Goal: Task Accomplishment & Management: Use online tool/utility

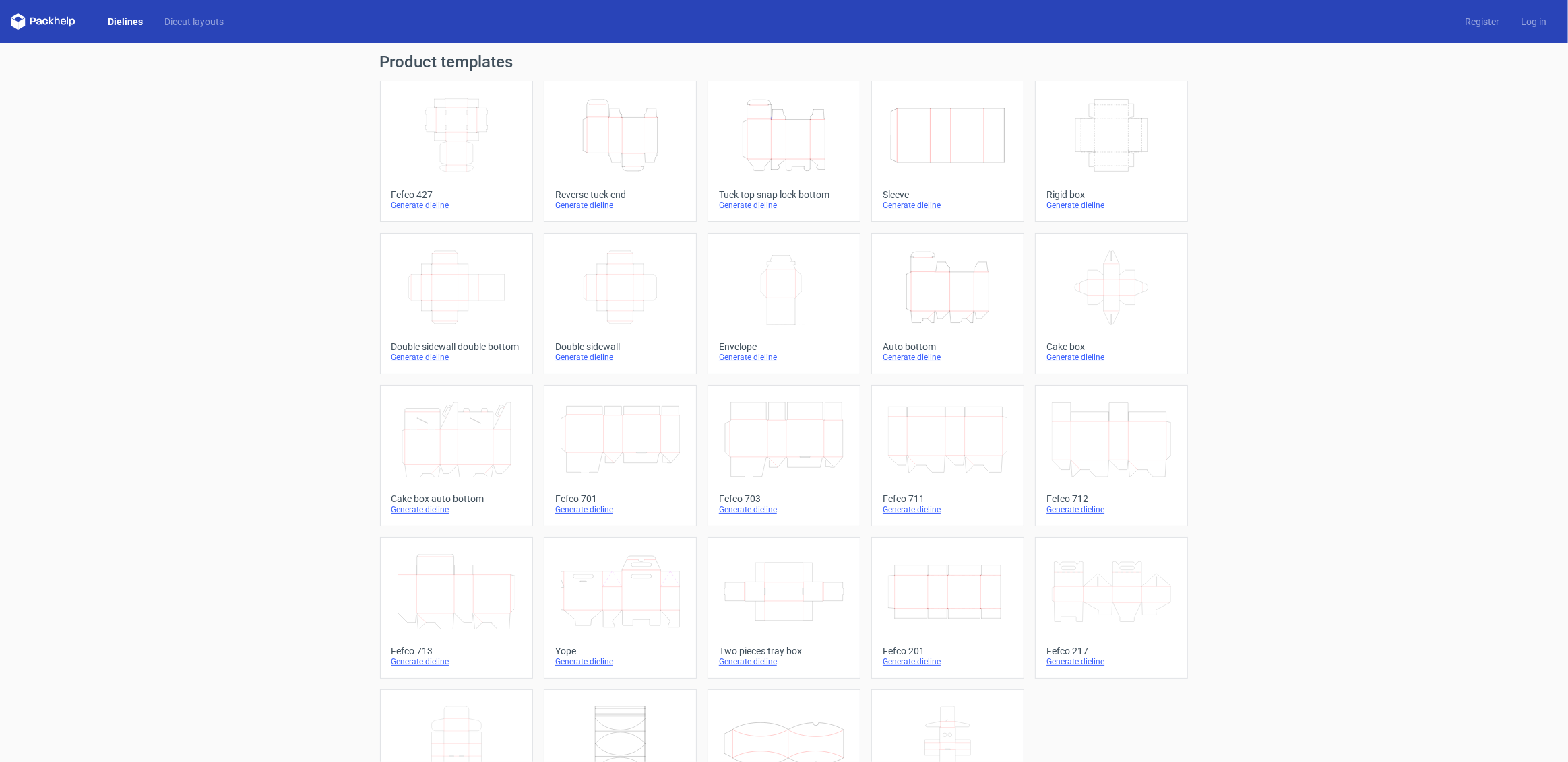
click at [1075, 119] on icon "Width Depth Height" at bounding box center [1111, 135] width 120 height 76
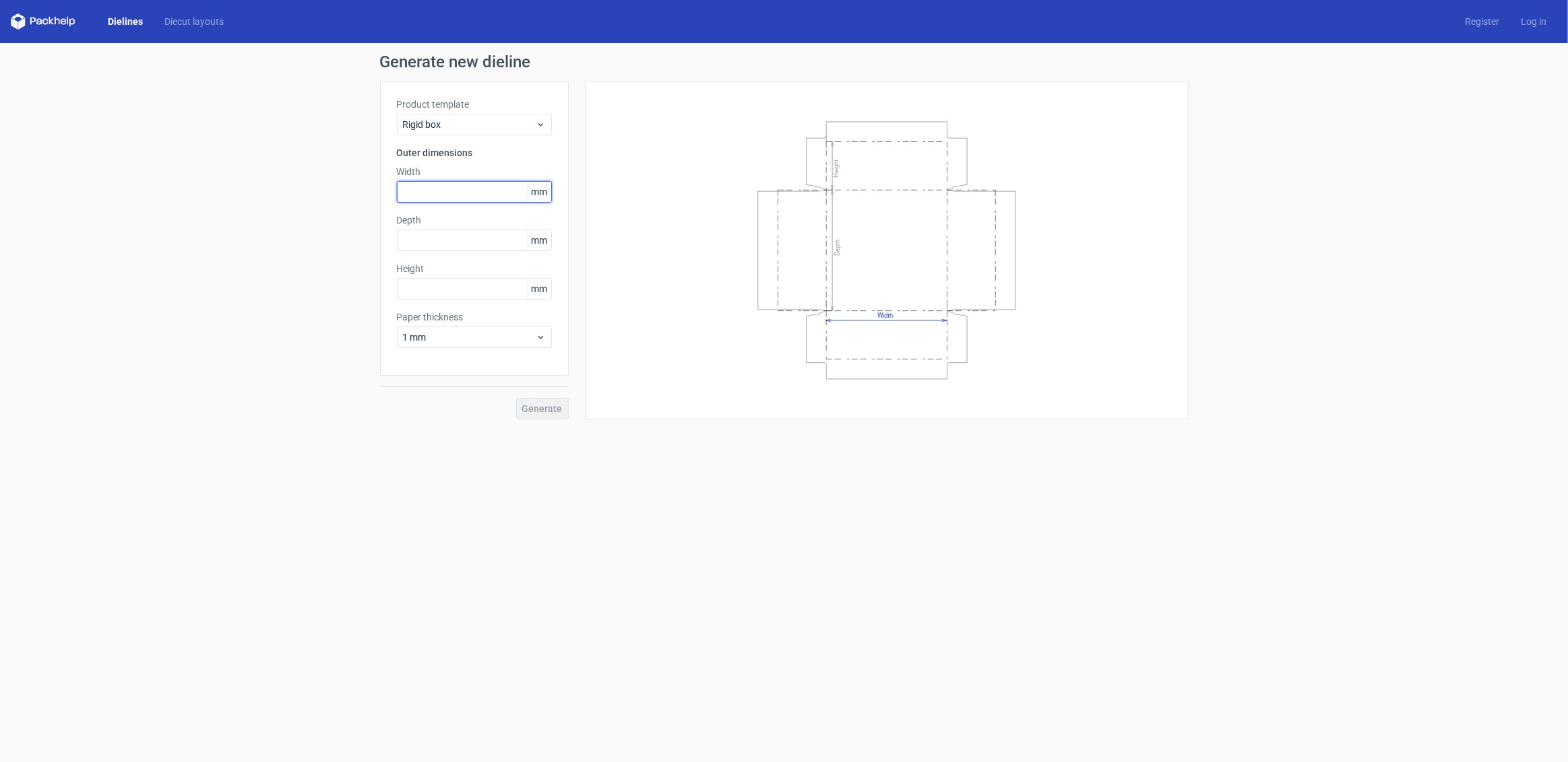
click at [424, 189] on input "text" at bounding box center [475, 191] width 155 height 22
type input "35"
click at [432, 242] on input "text" at bounding box center [475, 240] width 155 height 22
type input "25"
click at [412, 278] on input "text" at bounding box center [475, 289] width 155 height 22
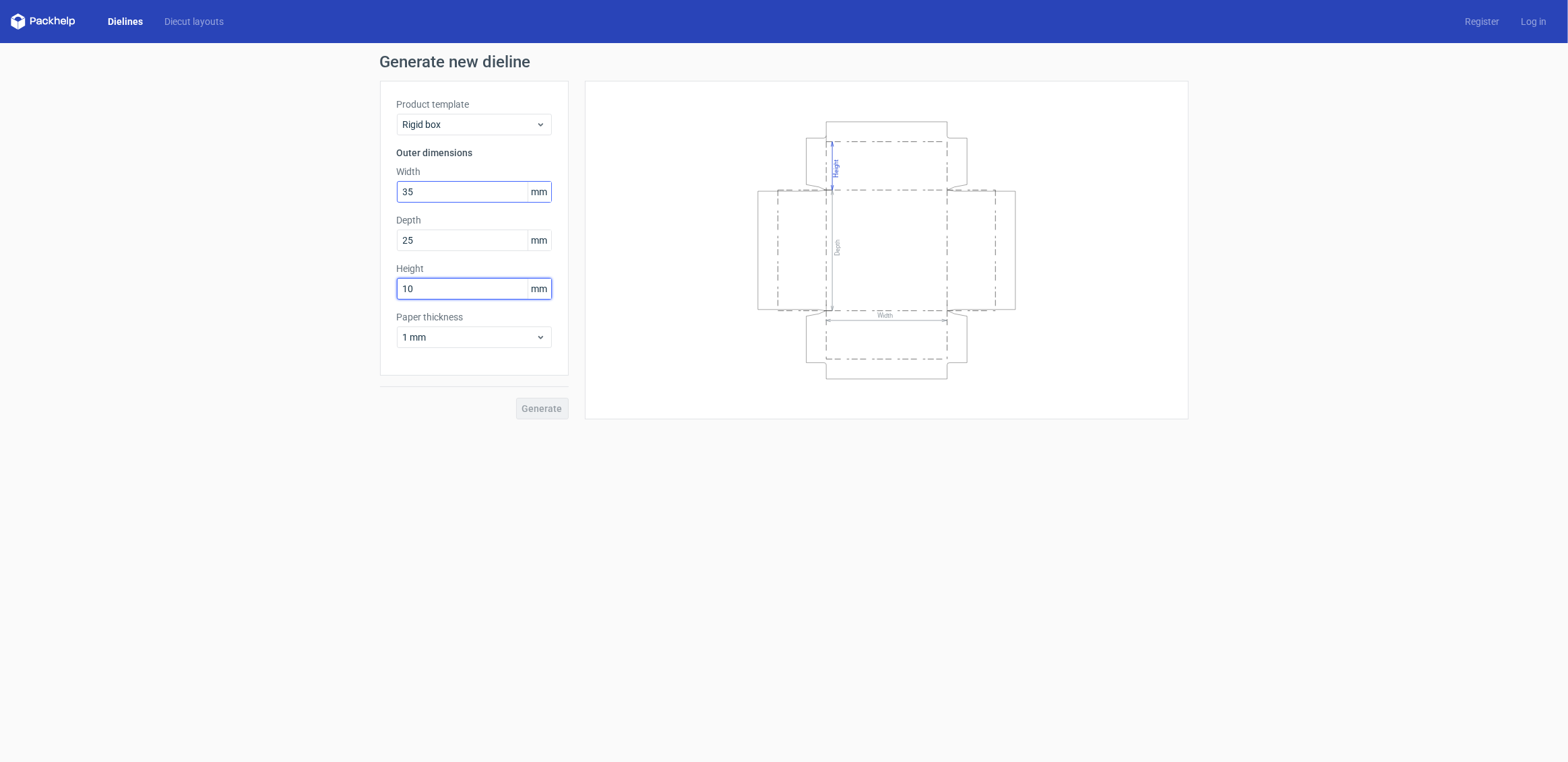
type input "10"
click at [433, 191] on input "35" at bounding box center [475, 191] width 155 height 22
type input "350"
click at [424, 234] on input "25" at bounding box center [475, 240] width 155 height 22
click at [427, 238] on input "25" at bounding box center [475, 240] width 155 height 22
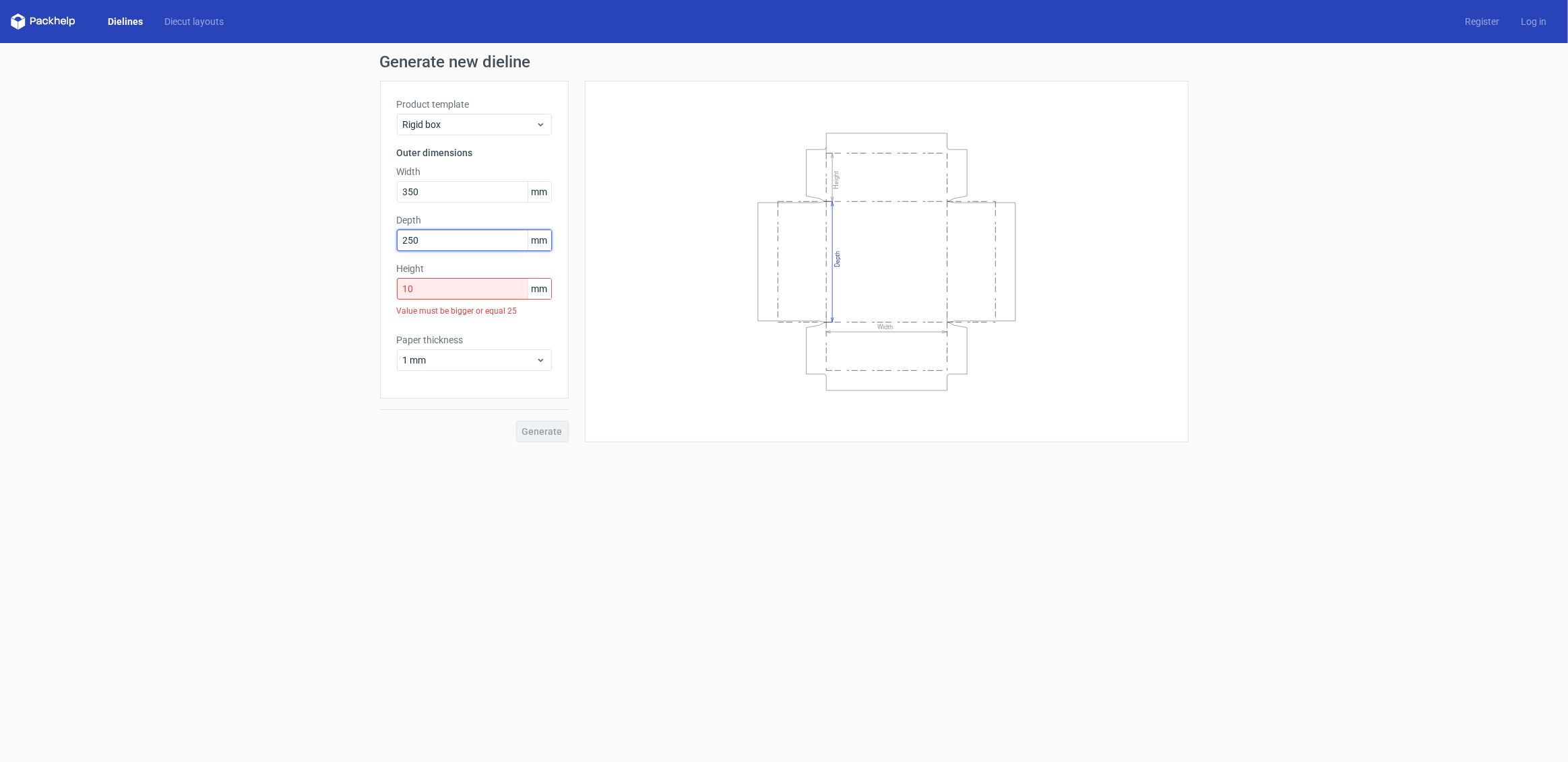
type input "250"
click at [424, 286] on input "10" at bounding box center [475, 289] width 155 height 22
type input "100"
click at [552, 403] on span "Generate" at bounding box center [542, 408] width 40 height 10
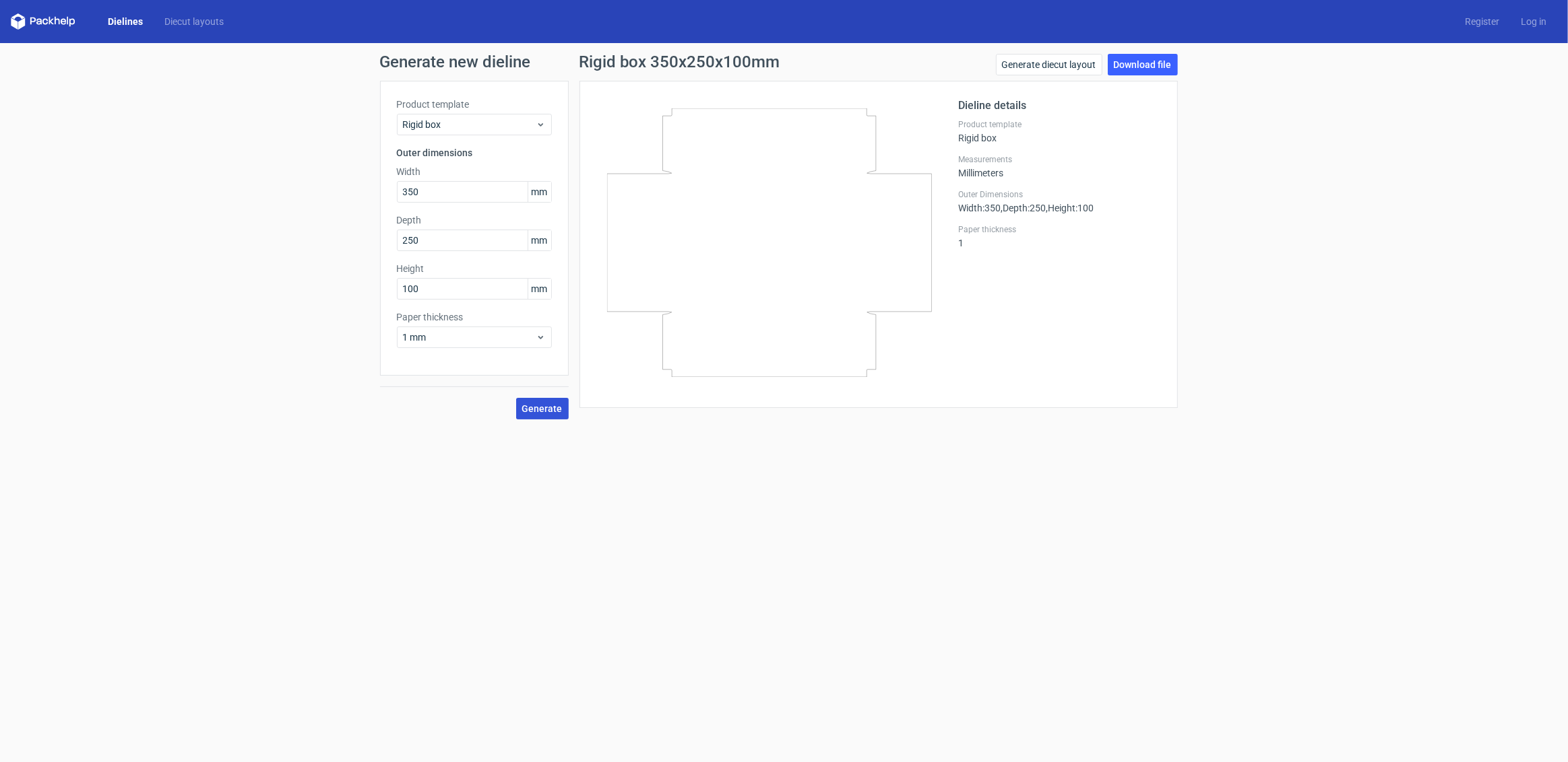
click at [543, 404] on span "Generate" at bounding box center [542, 408] width 40 height 10
click at [544, 337] on icon at bounding box center [541, 337] width 11 height 11
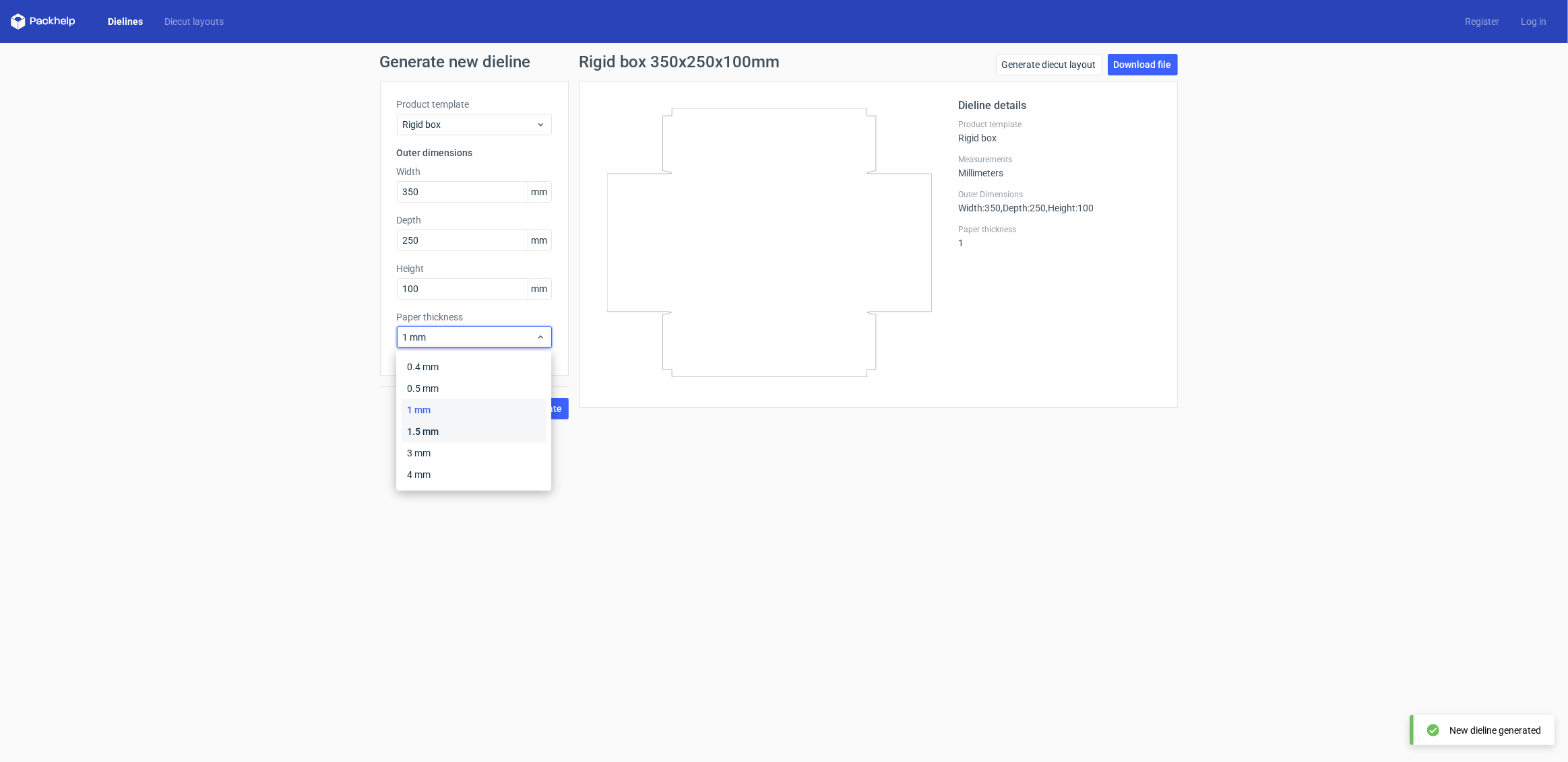
click at [477, 425] on div "1.5 mm" at bounding box center [474, 431] width 144 height 22
click at [493, 337] on span "1.5 mm" at bounding box center [469, 337] width 133 height 13
click at [453, 449] on div "3 mm" at bounding box center [474, 453] width 144 height 22
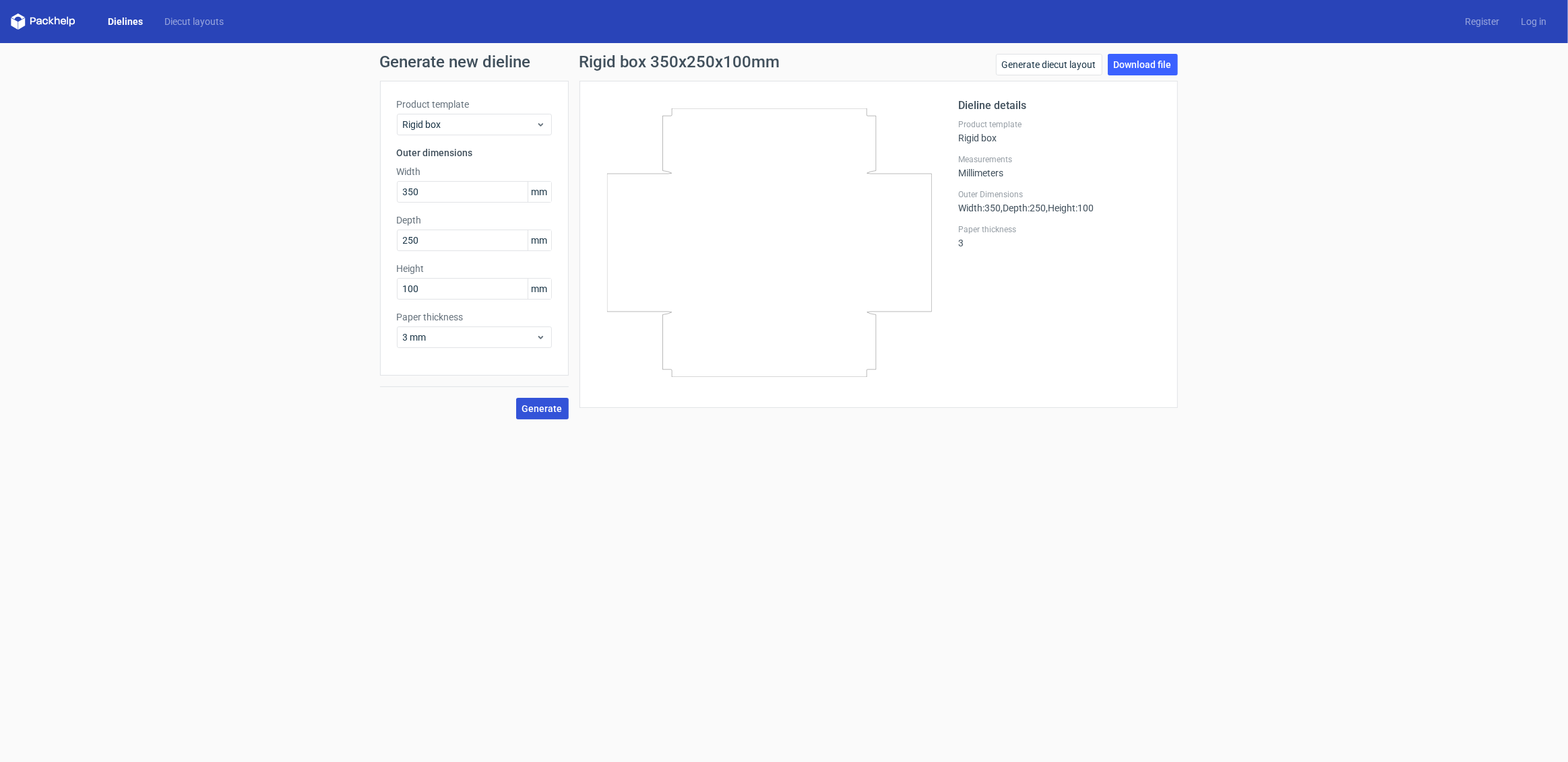
click at [546, 407] on span "Generate" at bounding box center [542, 408] width 40 height 10
click at [1055, 65] on link "Generate diecut layout" at bounding box center [1049, 64] width 106 height 22
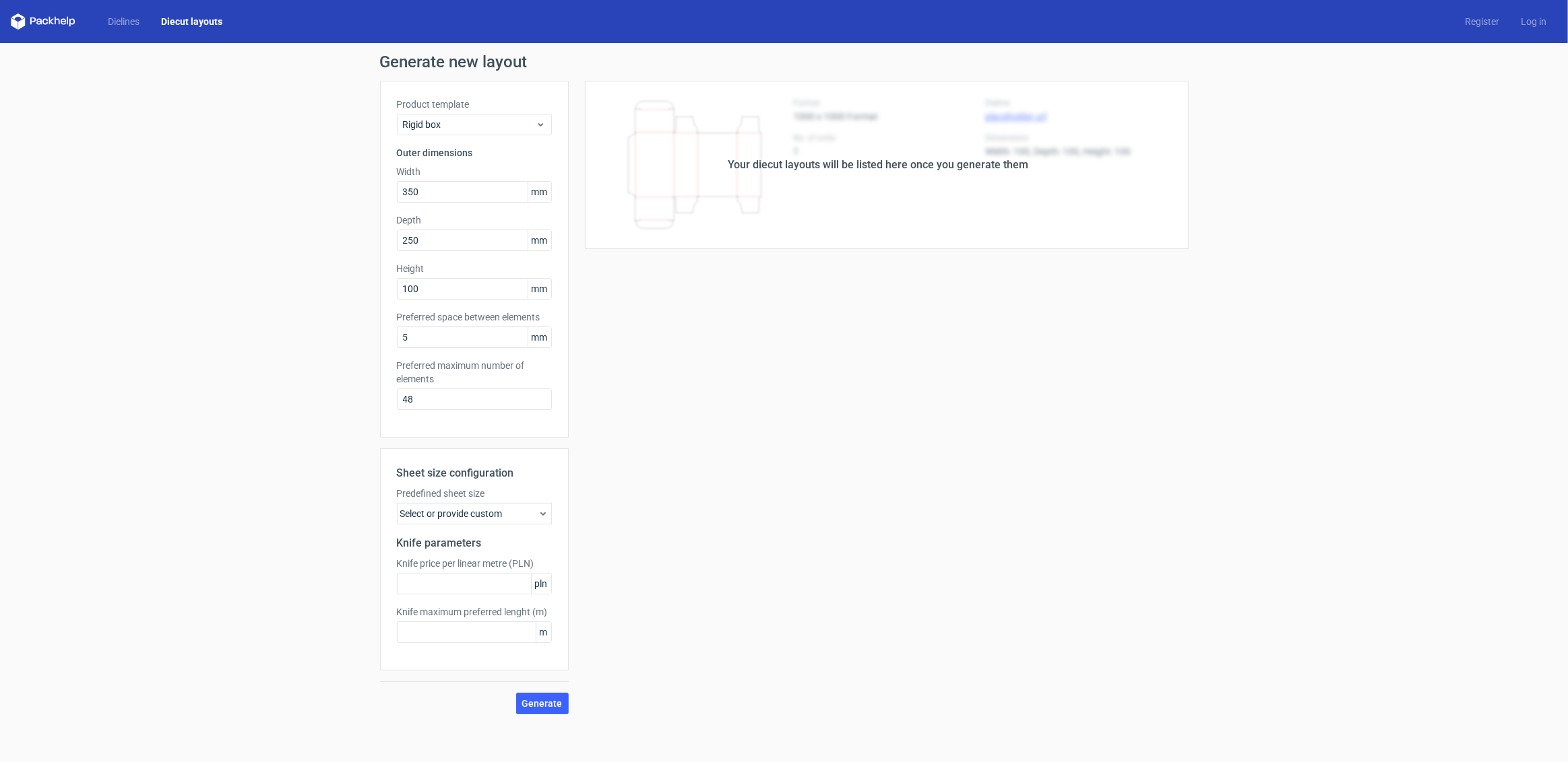
click at [536, 513] on div "Select or provide custom" at bounding box center [475, 513] width 155 height 22
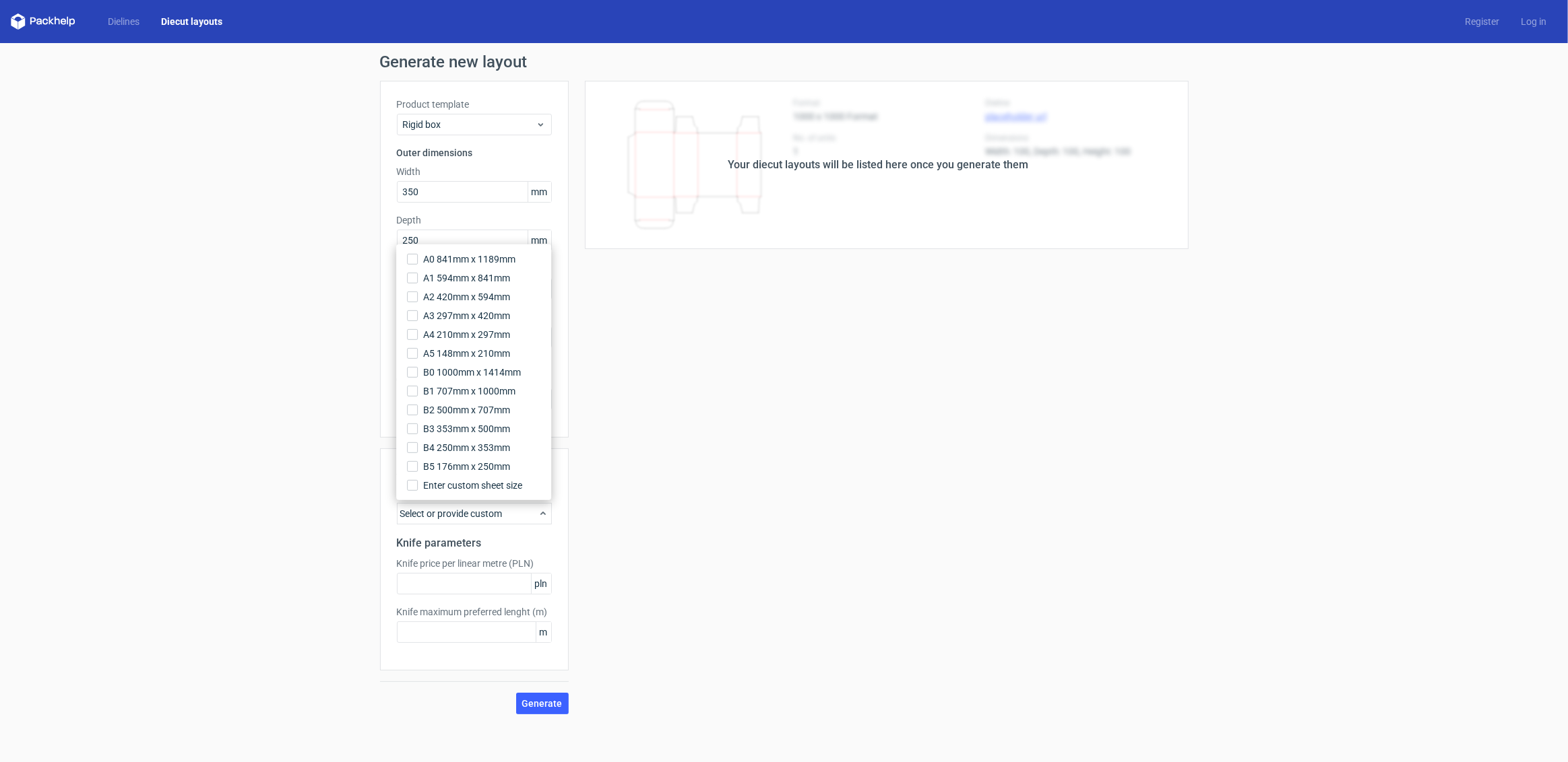
click at [690, 495] on div "Your diecut layouts will be listed here once you generate them Height Depth Wid…" at bounding box center [878, 397] width 620 height 634
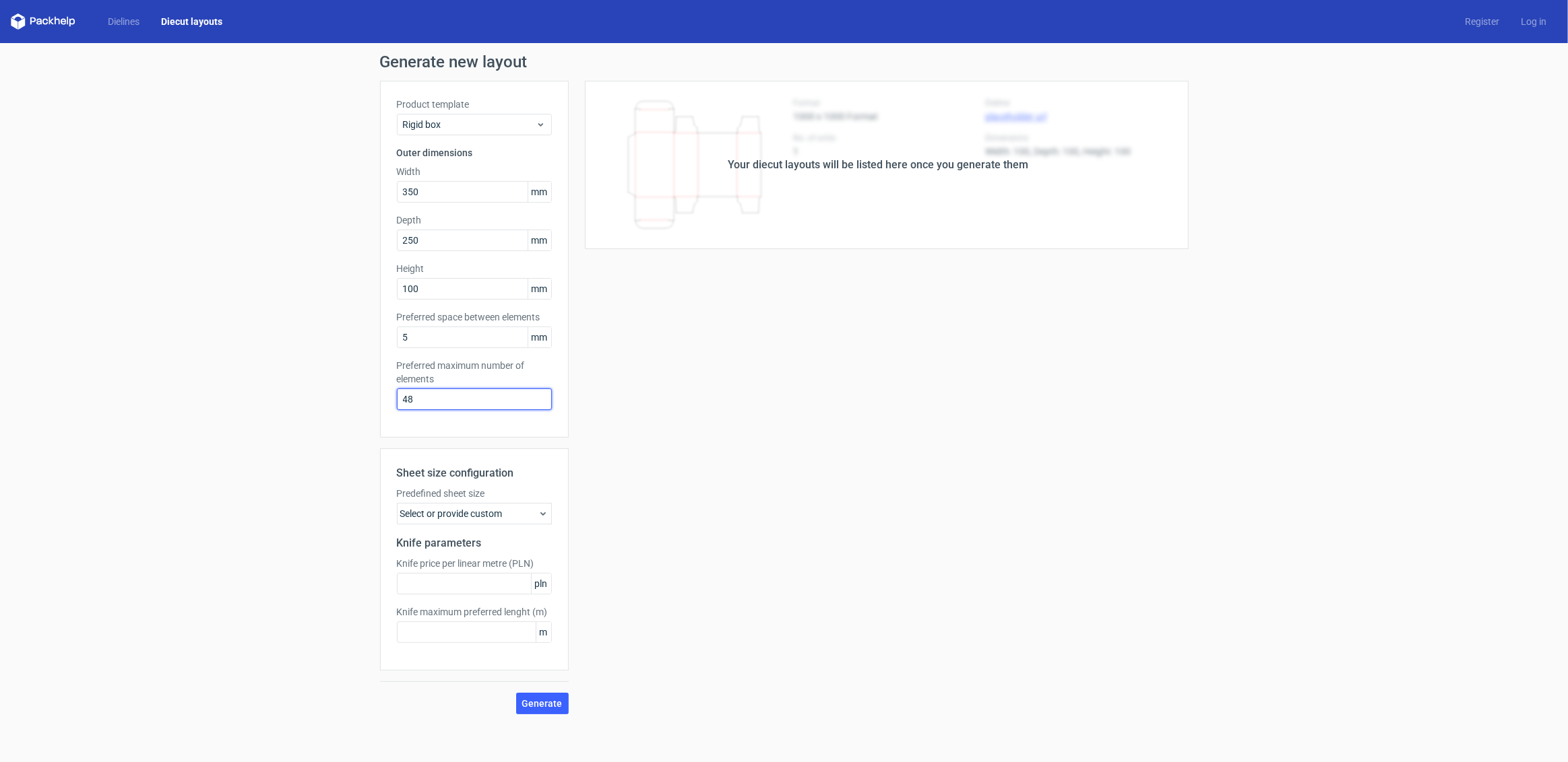
drag, startPoint x: 465, startPoint y: 400, endPoint x: 347, endPoint y: 381, distance: 119.5
click at [347, 381] on div "Generate new layout Product template Rigid box Outer dimensions Width 350 mm De…" at bounding box center [784, 383] width 1568 height 682
click at [347, 423] on div "Generate new layout Product template Rigid box Outer dimensions Width 350 mm De…" at bounding box center [784, 383] width 1568 height 682
click at [512, 515] on div "Select or provide custom" at bounding box center [475, 513] width 155 height 22
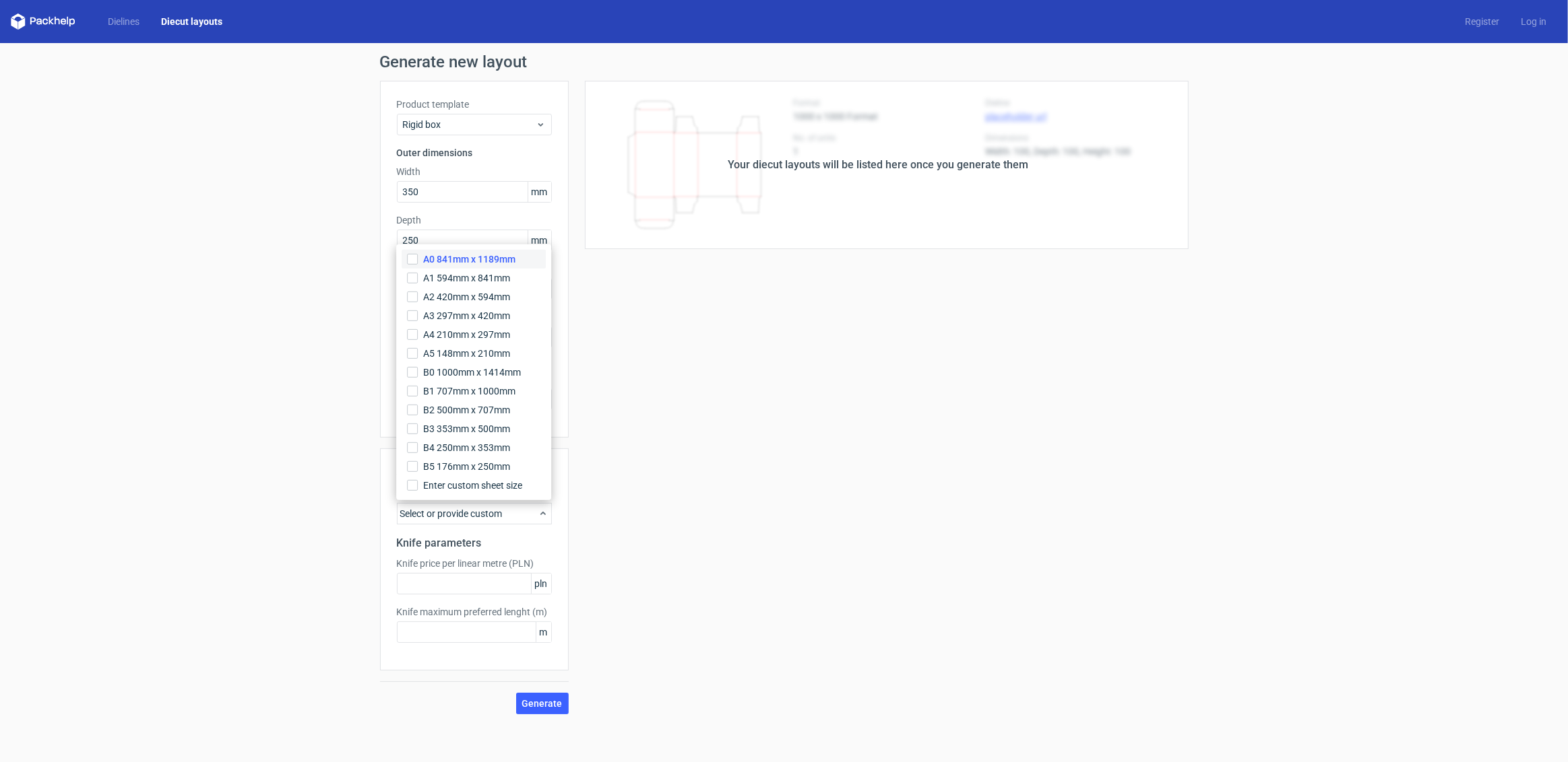
click at [448, 255] on span "A0 841mm x 1189mm" at bounding box center [469, 259] width 92 height 13
click at [418, 255] on input "A0 841mm x 1189mm" at bounding box center [411, 258] width 11 height 11
click at [477, 650] on div "Sheet size configuration Predefined sheet size A0_841mm_x_1189mm Knife paramete…" at bounding box center [474, 559] width 188 height 222
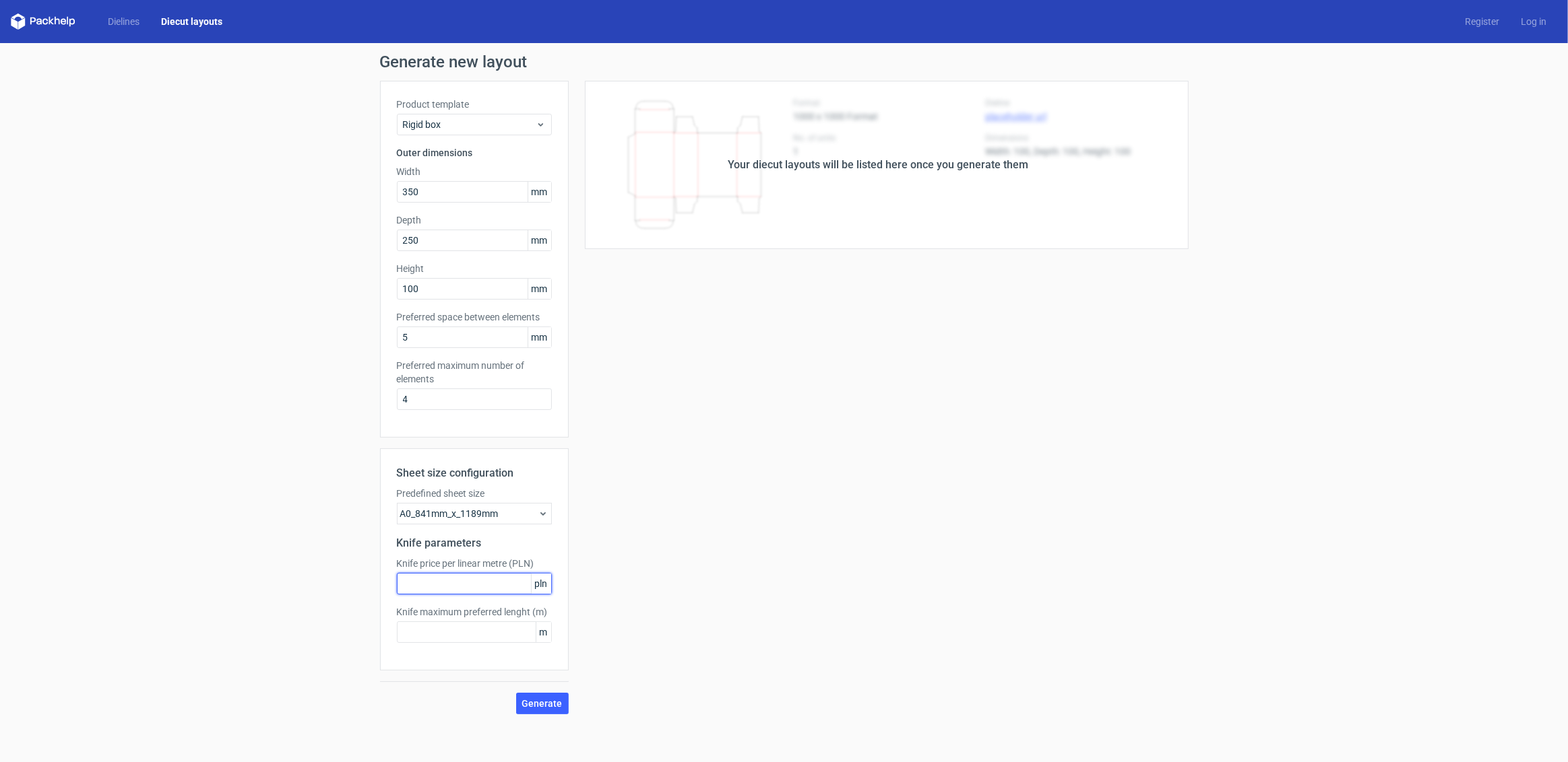
click at [486, 591] on input "text" at bounding box center [475, 583] width 155 height 22
click at [527, 702] on span "Generate" at bounding box center [542, 704] width 40 height 10
drag, startPoint x: 431, startPoint y: 402, endPoint x: 352, endPoint y: 388, distance: 80.2
click at [352, 388] on div "Generate new layout Product template Rigid box Outer dimensions Width 350 mm De…" at bounding box center [784, 383] width 1568 height 682
type input "2"
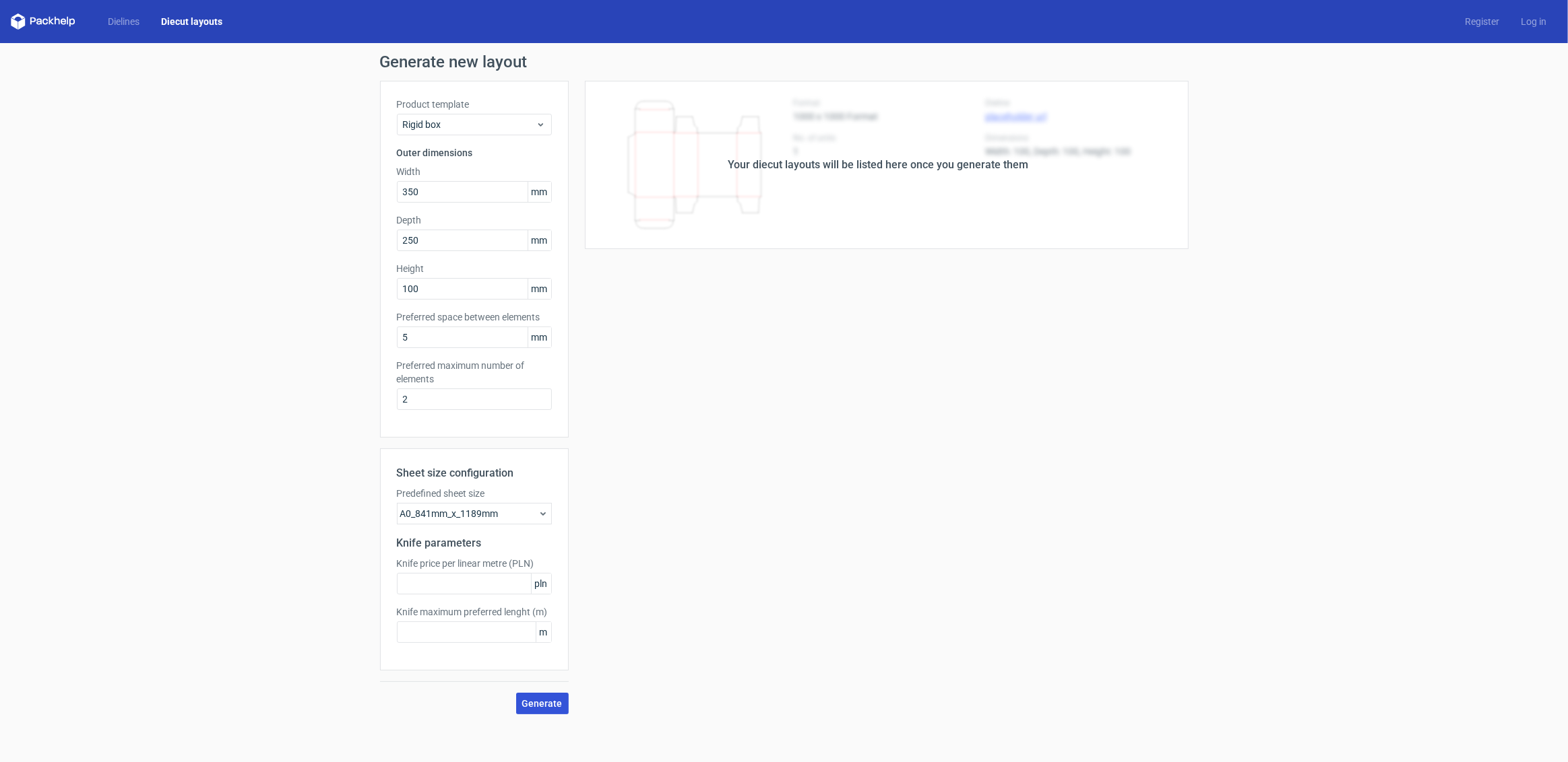
click at [536, 708] on span "Generate" at bounding box center [542, 704] width 40 height 10
click at [483, 511] on div "A0_841mm_x_1189mm" at bounding box center [475, 513] width 155 height 22
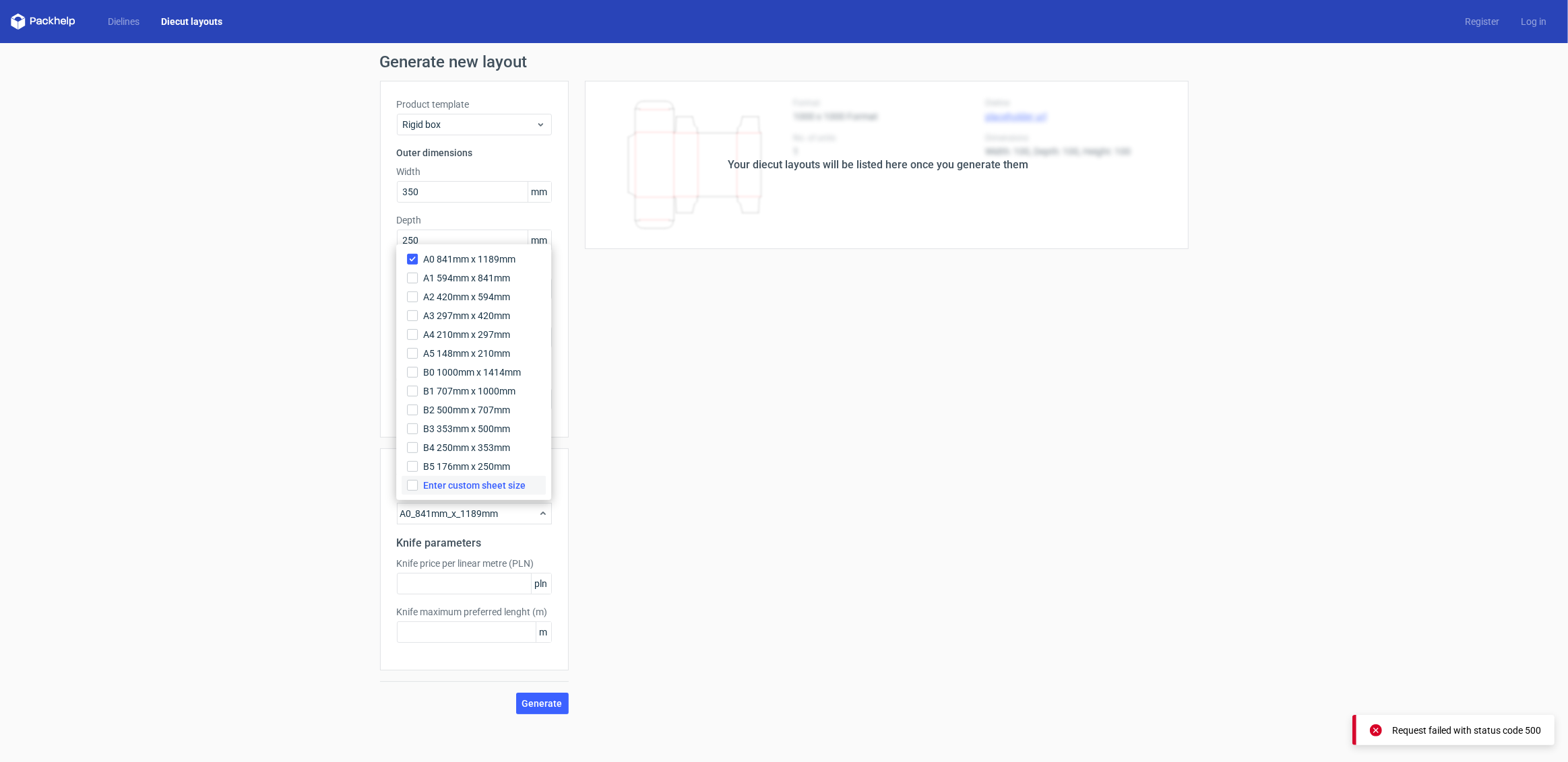
click at [502, 479] on span "Enter custom sheet size" at bounding box center [474, 486] width 102 height 13
click at [418, 480] on input "Enter custom sheet size" at bounding box center [411, 485] width 11 height 11
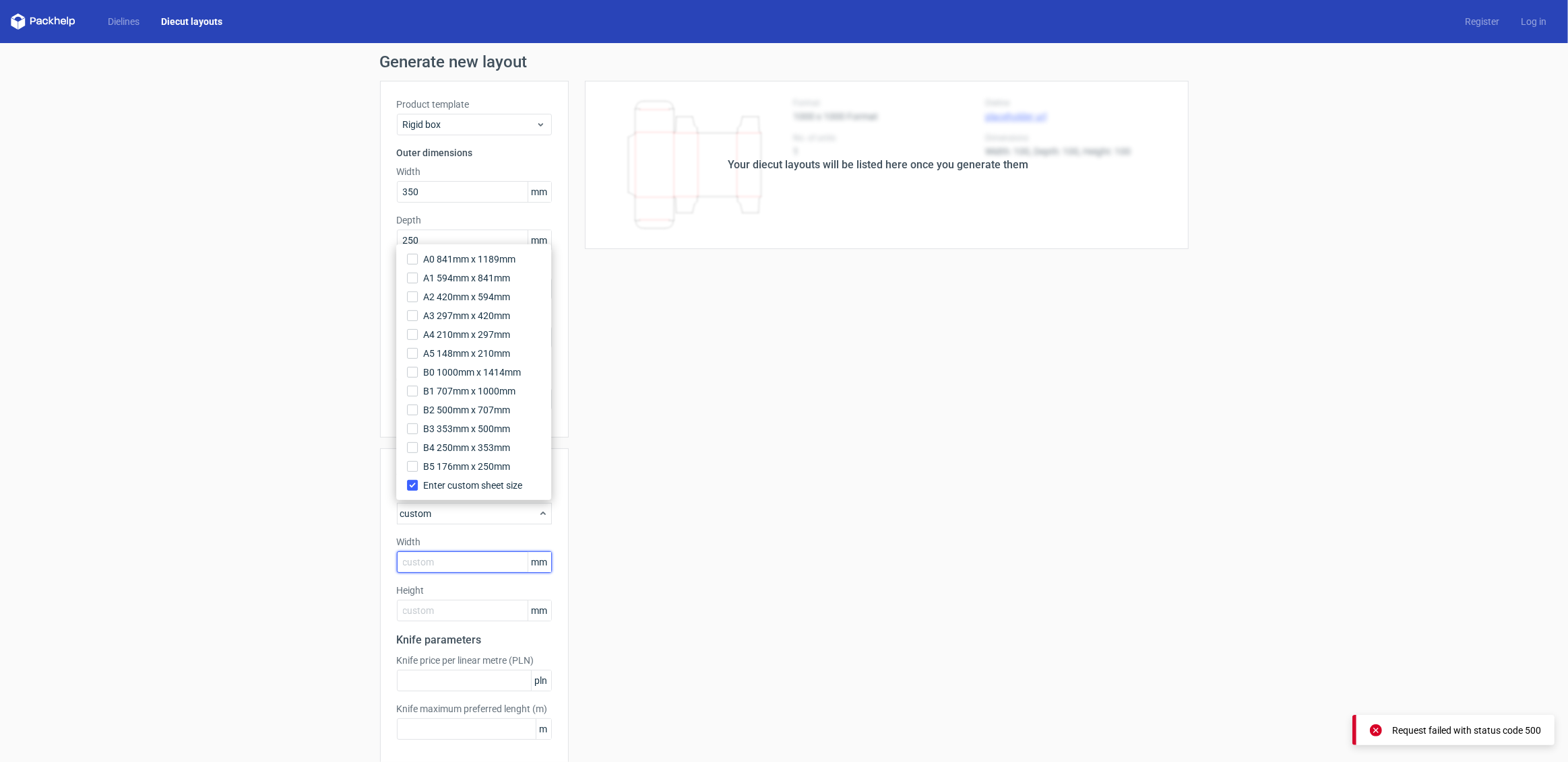
click at [462, 556] on input "text" at bounding box center [475, 562] width 155 height 22
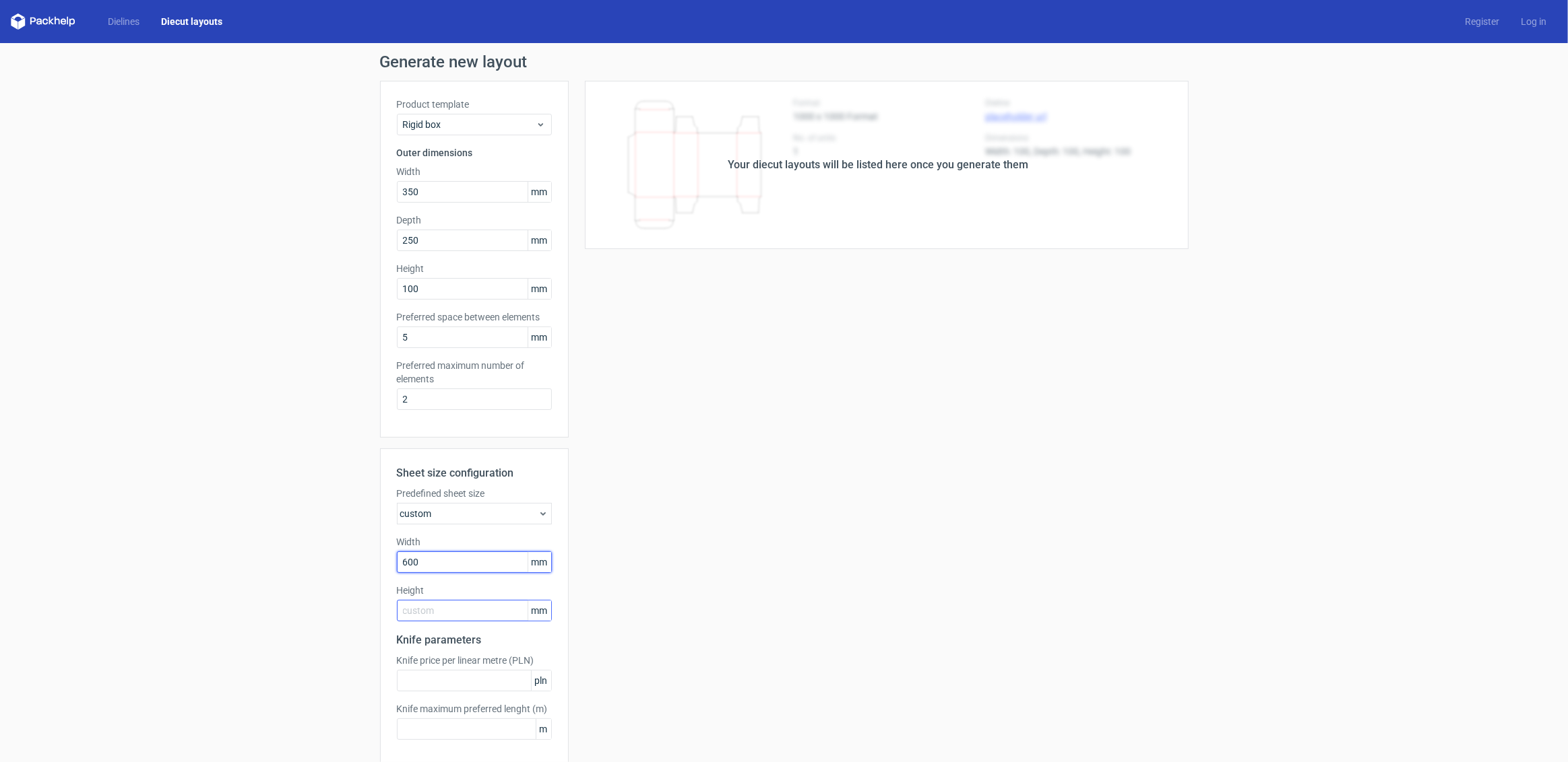
type input "600"
click at [430, 600] on input "text" at bounding box center [475, 610] width 155 height 22
drag, startPoint x: 431, startPoint y: 603, endPoint x: 273, endPoint y: 574, distance: 160.6
click at [273, 574] on div "Generate new layout Product template Rigid box Outer dimensions Width 350 mm De…" at bounding box center [784, 432] width 1568 height 779
type input "000"
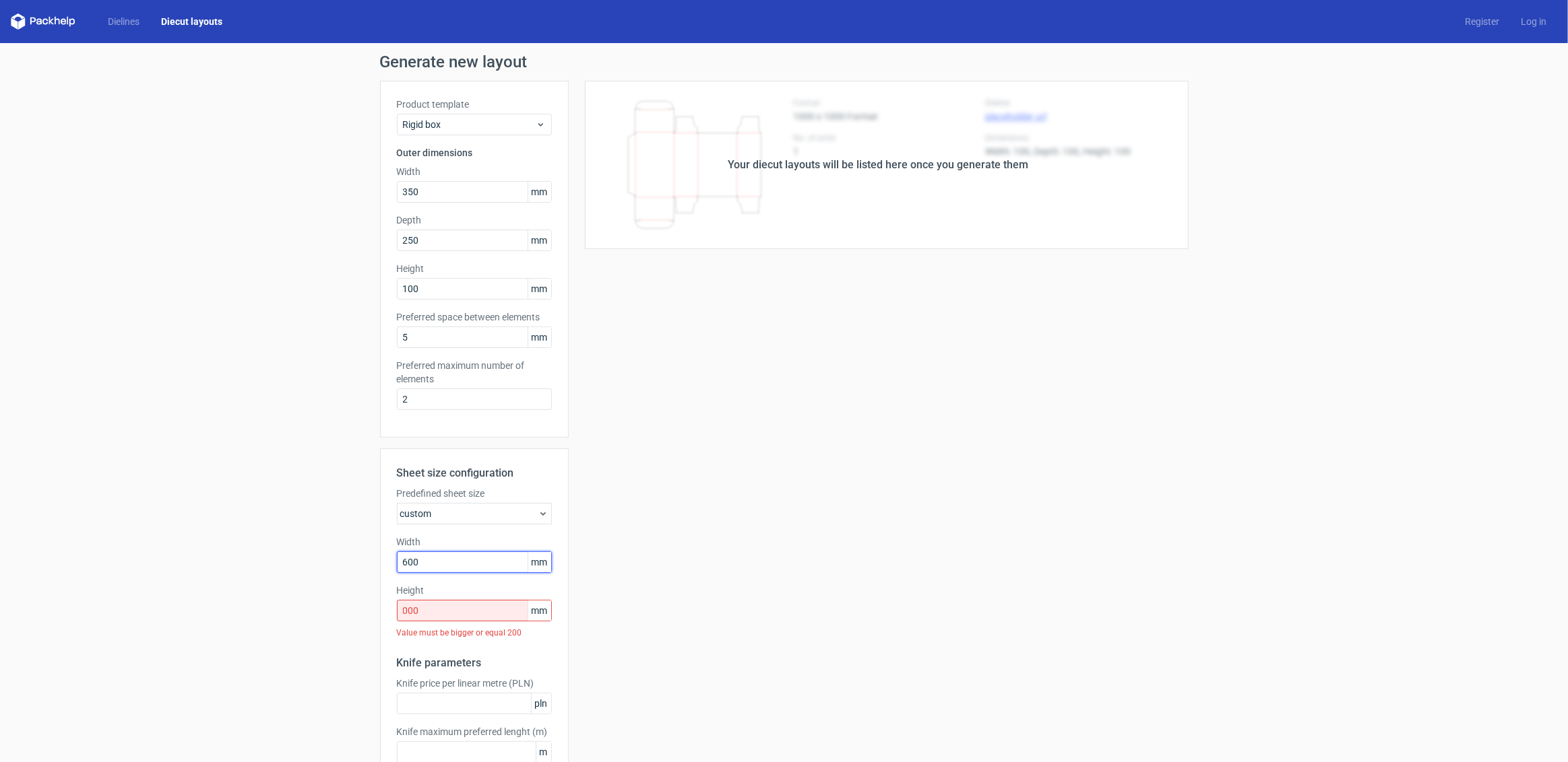
drag, startPoint x: 432, startPoint y: 561, endPoint x: 338, endPoint y: 548, distance: 94.9
click at [338, 548] on div "Generate new layout Product template Rigid box Outer dimensions Width 350 mm De…" at bounding box center [784, 444] width 1568 height 802
type input "1200"
click at [241, 572] on div "Generate new layout Product template Rigid box Outer dimensions Width 350 mm De…" at bounding box center [784, 444] width 1568 height 802
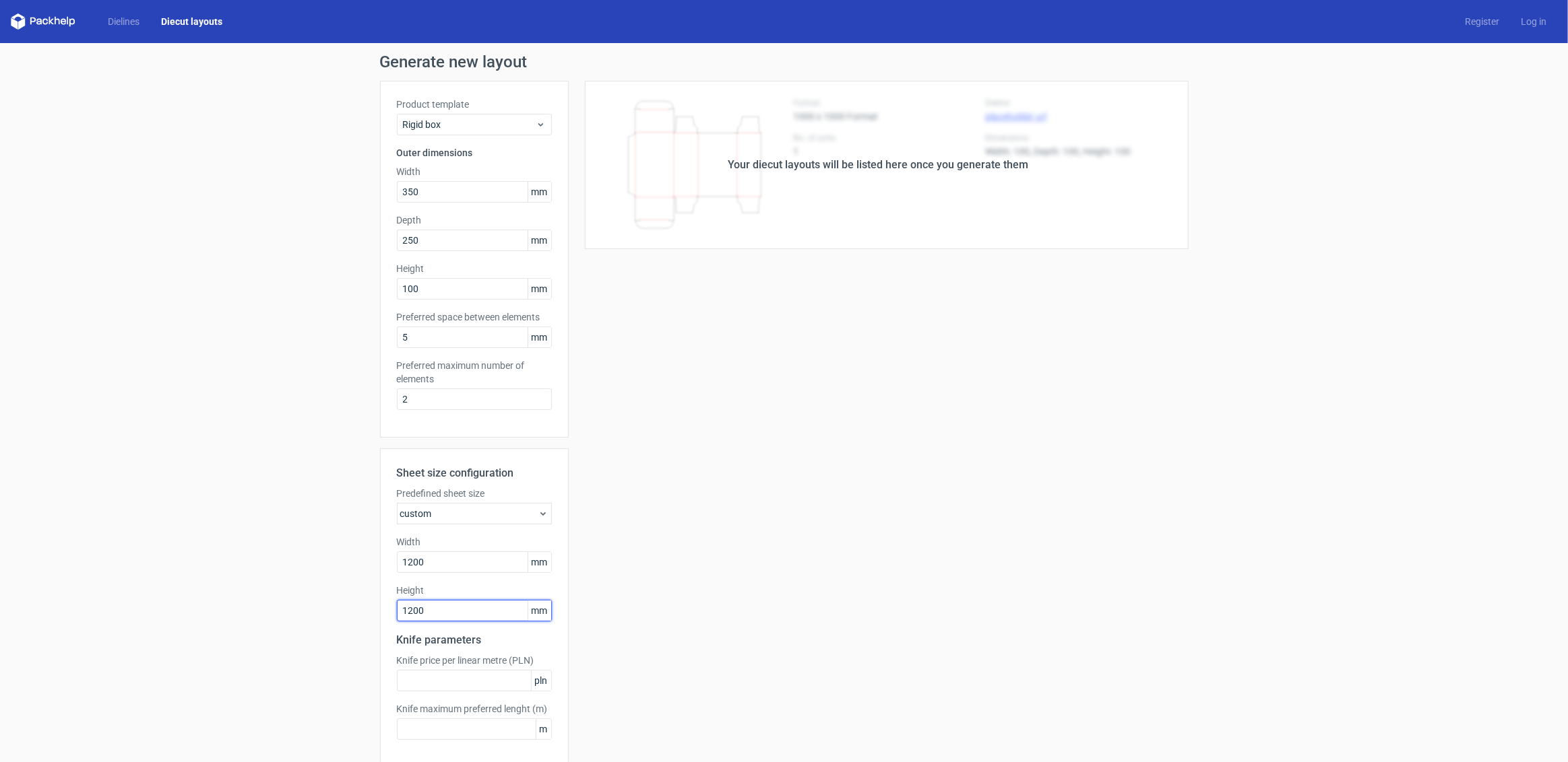
type input "1200"
click at [274, 539] on div "Generate new layout Product template Rigid box Outer dimensions Width 350 mm De…" at bounding box center [784, 432] width 1568 height 779
drag, startPoint x: 442, startPoint y: 569, endPoint x: 302, endPoint y: 528, distance: 145.9
click at [302, 528] on div "Generate new layout Product template Rigid box Outer dimensions Width 350 mm De…" at bounding box center [784, 432] width 1568 height 779
type input "2500"
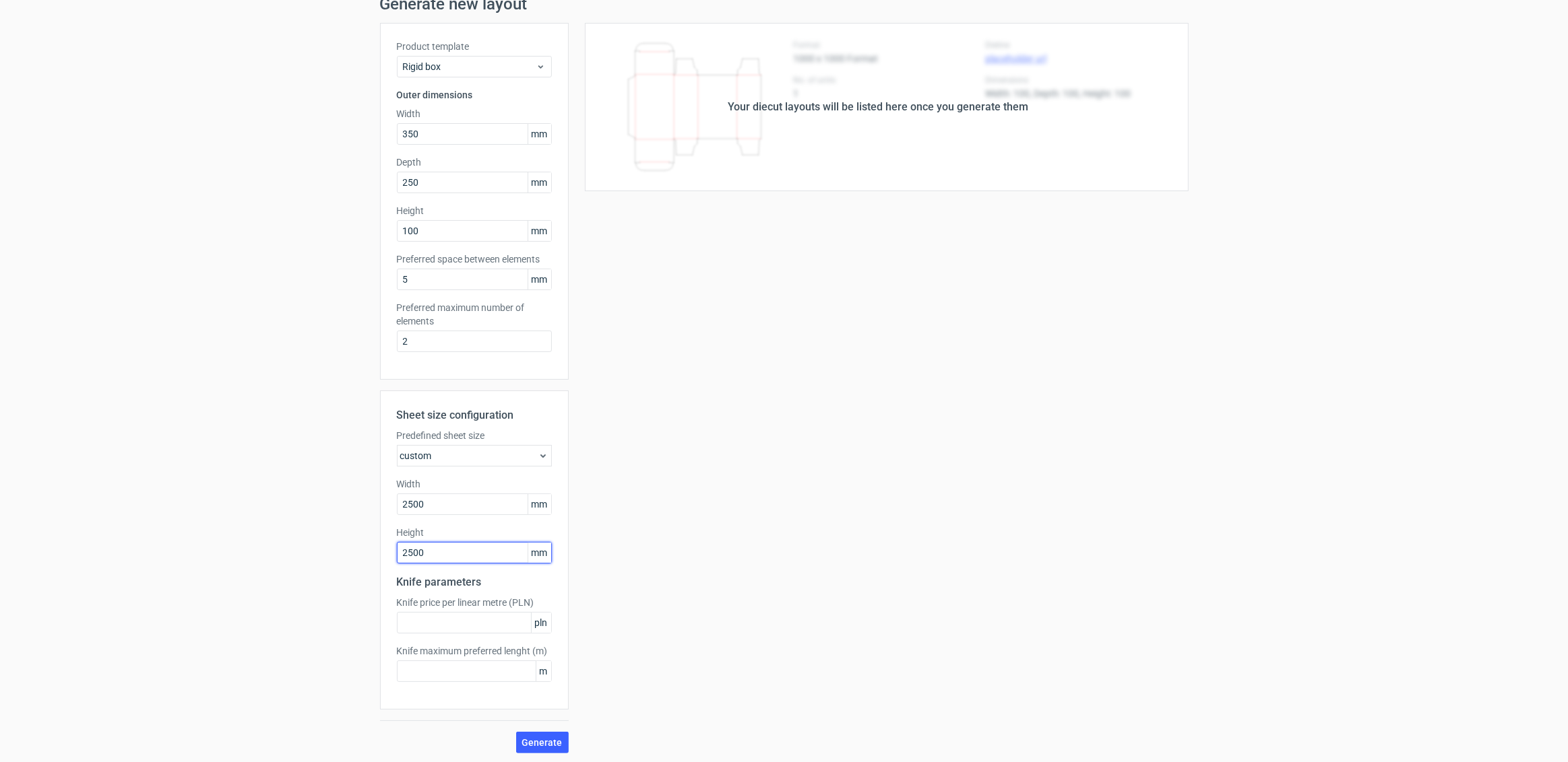
scroll to position [59, 0]
type input "2500"
click at [537, 742] on span "Generate" at bounding box center [542, 741] width 40 height 10
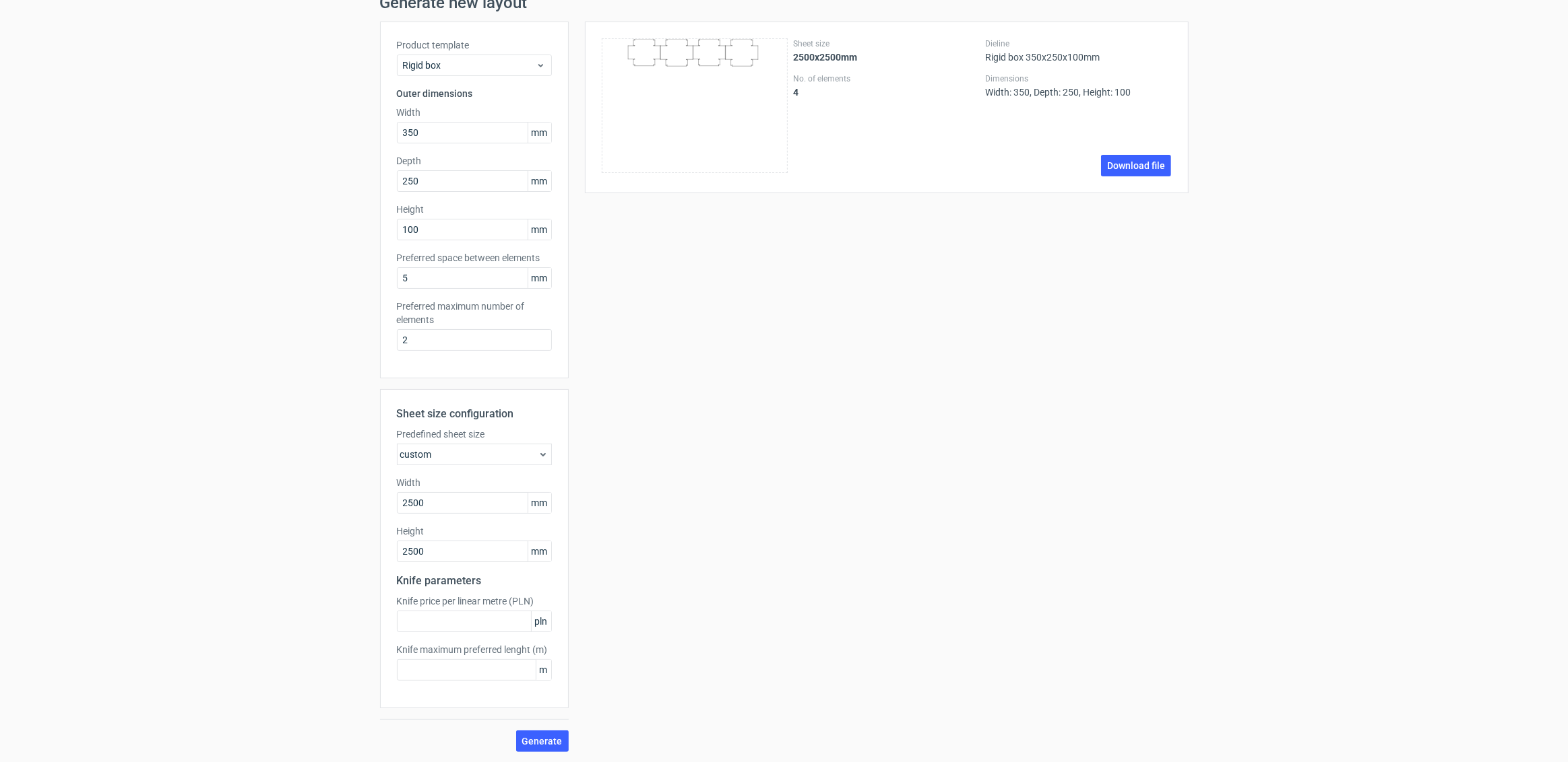
scroll to position [0, 0]
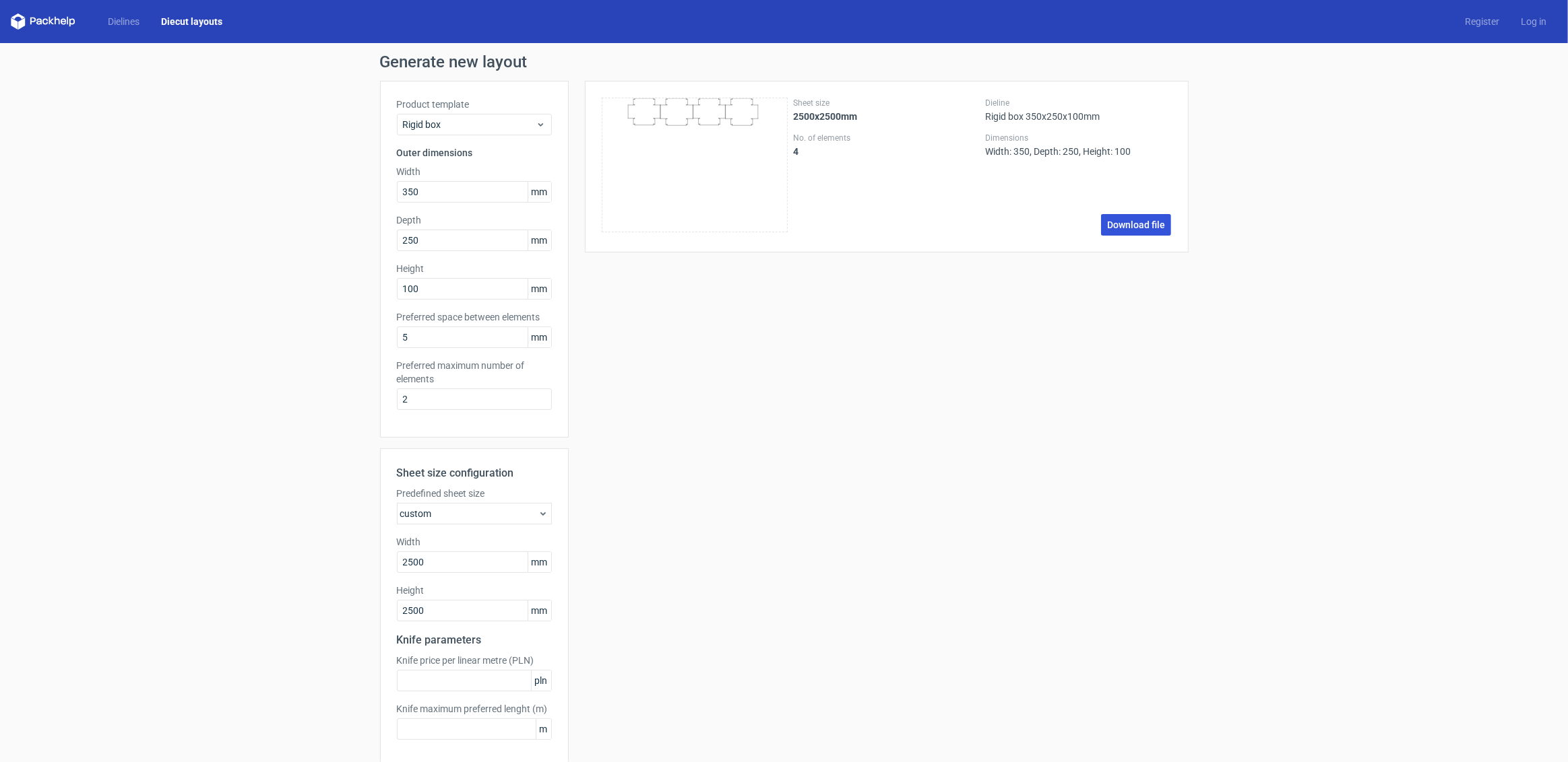
click at [1137, 228] on link "Download file" at bounding box center [1136, 225] width 70 height 22
click at [857, 363] on div "Sheet size 2500x2500mm No. of elements 4 Dieline Rigid box 350x250x100mm Dimens…" at bounding box center [878, 446] width 620 height 730
click at [130, 30] on div "Dielines Diecut layouts Register Log in" at bounding box center [784, 21] width 1568 height 43
click at [131, 26] on link "Dielines" at bounding box center [123, 21] width 54 height 13
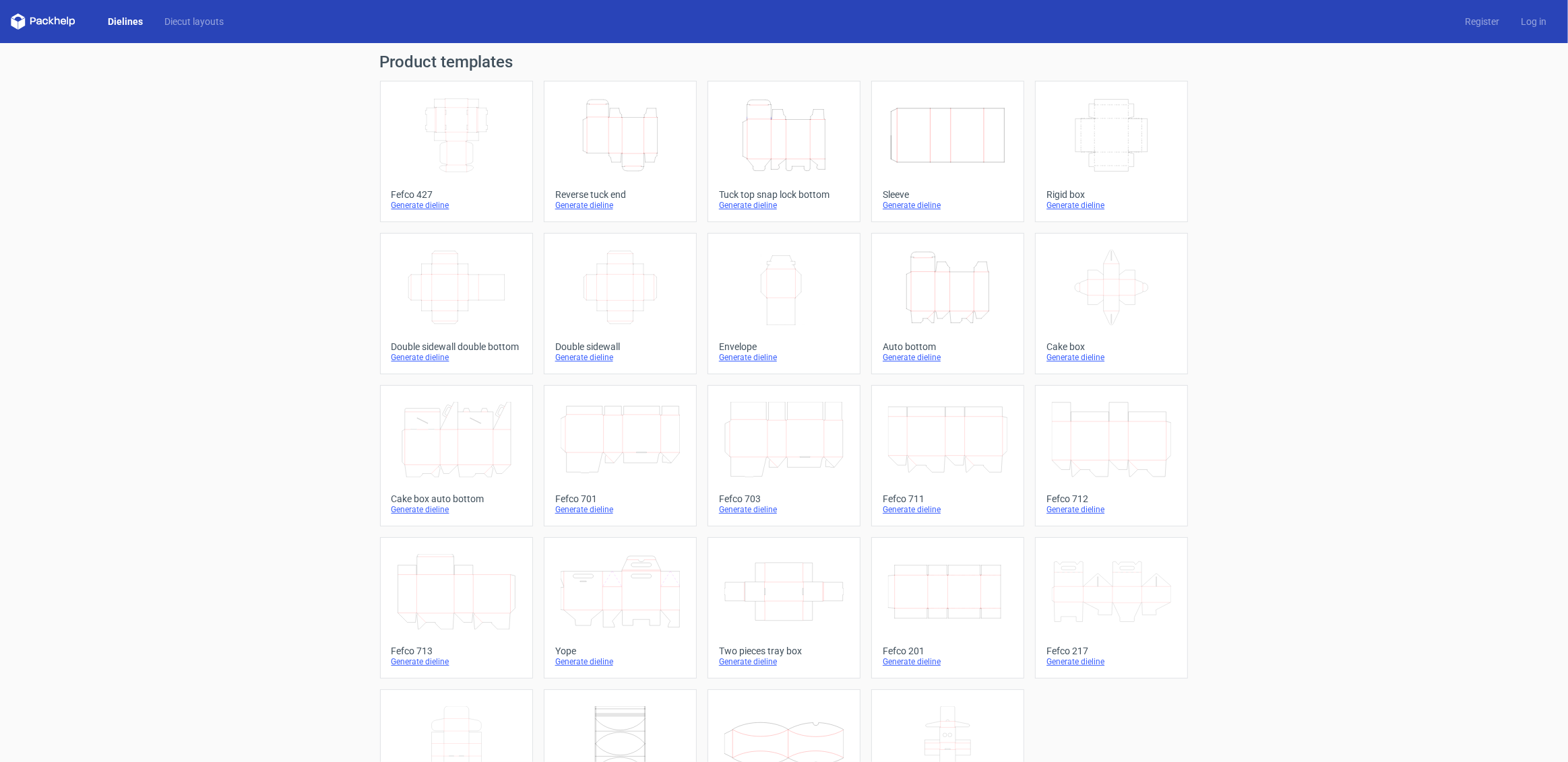
click at [1113, 141] on icon "Width Depth Height" at bounding box center [1111, 135] width 120 height 76
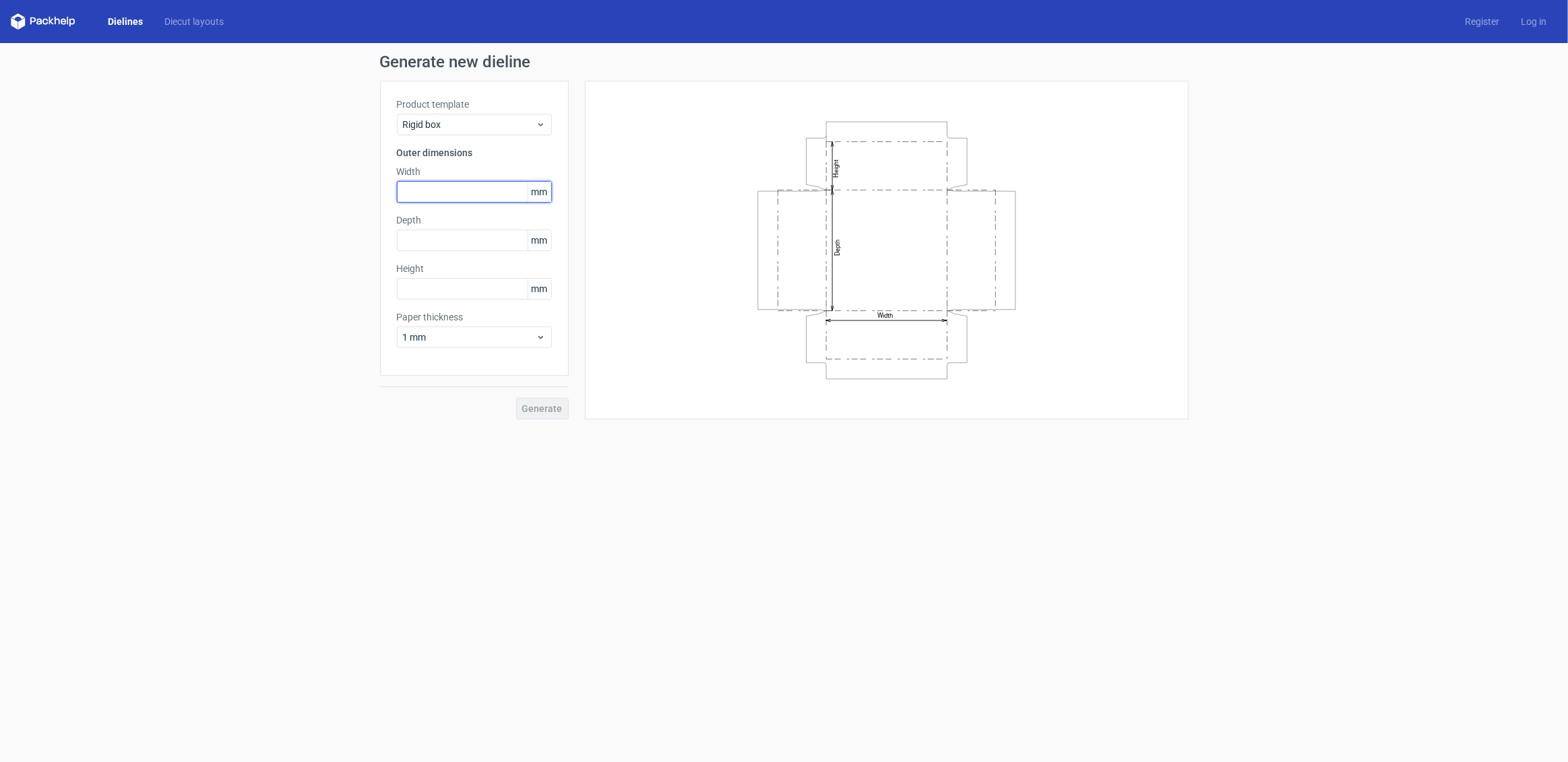
click at [430, 195] on input "text" at bounding box center [475, 191] width 155 height 22
type input "350"
type input "250"
click at [468, 293] on input "text" at bounding box center [475, 289] width 155 height 22
type input "100"
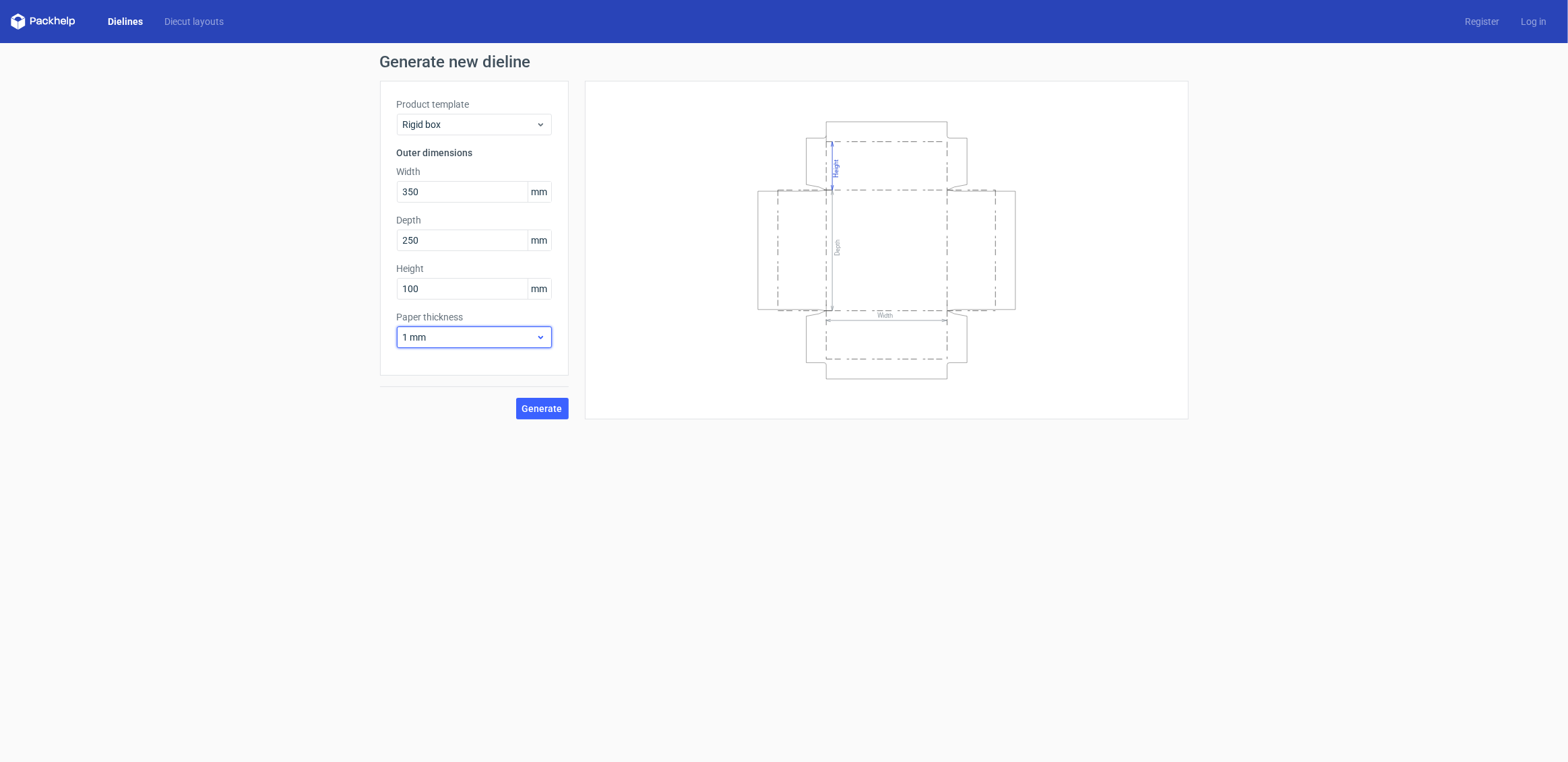
click at [488, 337] on span "1 mm" at bounding box center [469, 337] width 133 height 13
click at [445, 449] on div "3 mm" at bounding box center [474, 453] width 144 height 22
click at [551, 412] on span "Generate" at bounding box center [542, 408] width 40 height 10
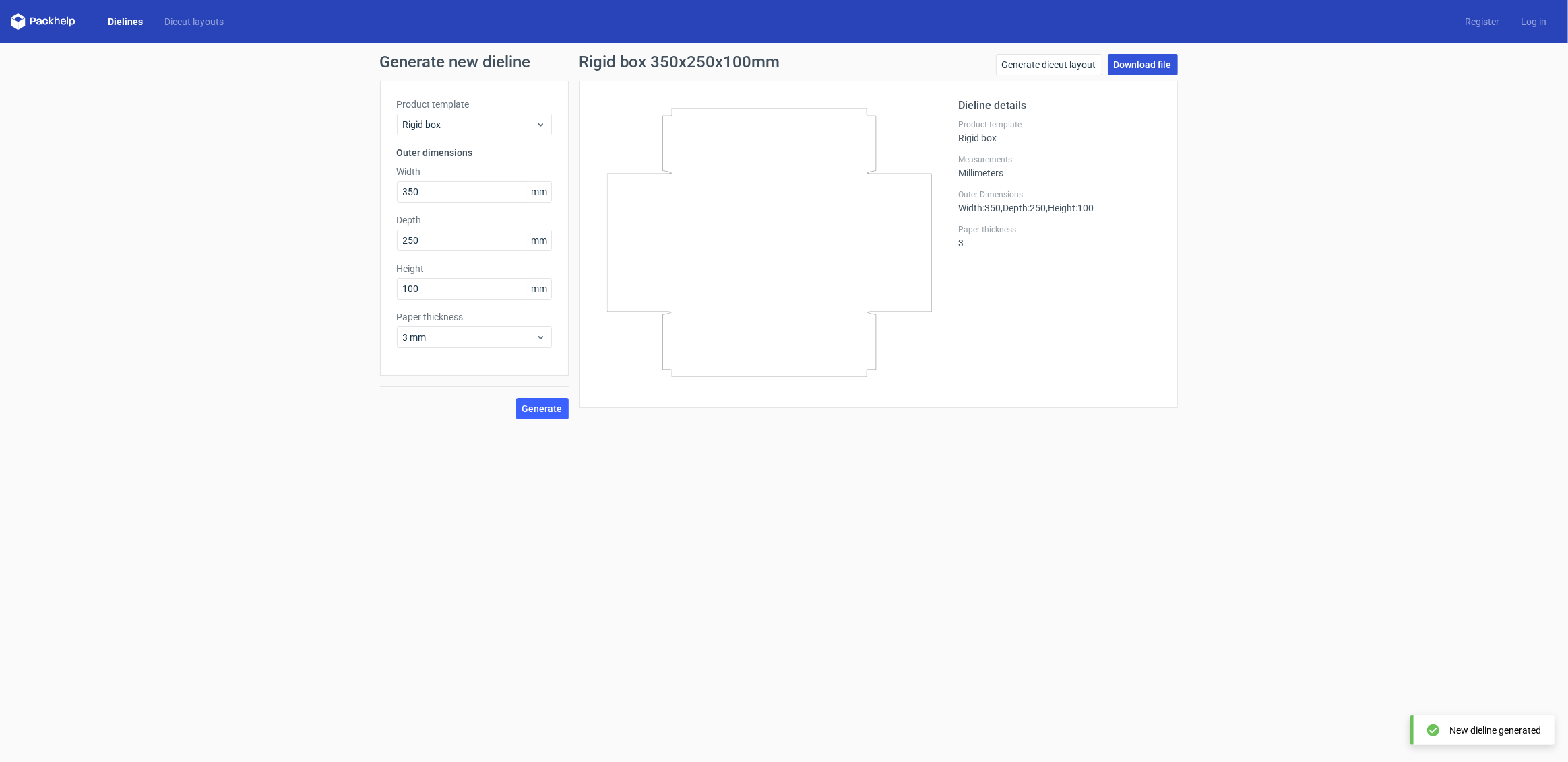
click at [1130, 62] on link "Download file" at bounding box center [1142, 64] width 70 height 22
drag, startPoint x: 427, startPoint y: 188, endPoint x: 375, endPoint y: 183, distance: 52.2
click at [375, 183] on div "Generate new dieline Product template Rigid box Outer dimensions Width 350 mm D…" at bounding box center [784, 236] width 1568 height 387
click at [415, 188] on input "350" at bounding box center [475, 191] width 155 height 22
drag, startPoint x: 409, startPoint y: 190, endPoint x: 432, endPoint y: 192, distance: 23.1
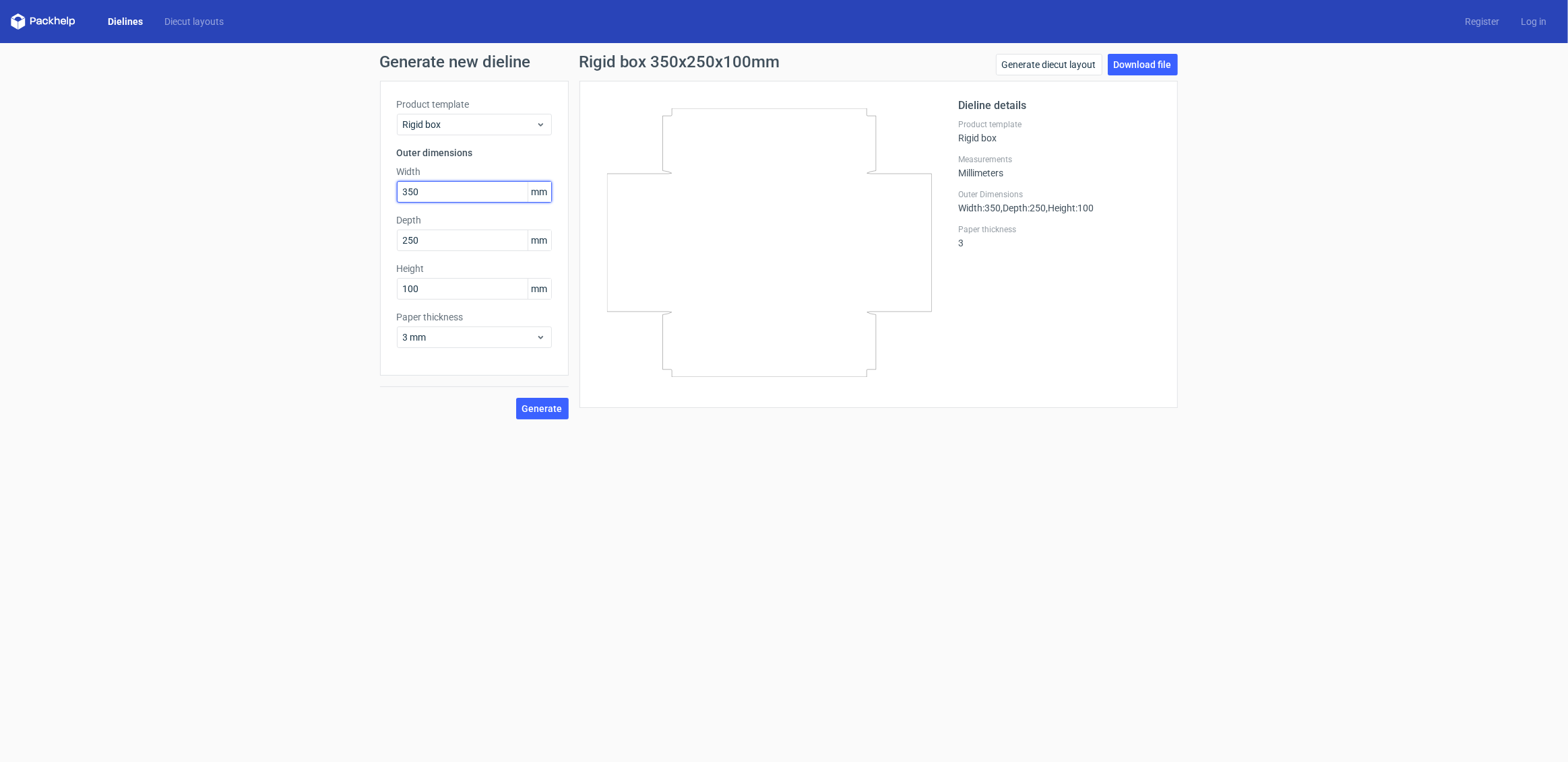
click at [432, 192] on input "350" at bounding box center [475, 191] width 155 height 22
type input "345"
drag, startPoint x: 411, startPoint y: 238, endPoint x: 423, endPoint y: 240, distance: 12.2
click at [423, 240] on input "250" at bounding box center [475, 240] width 155 height 22
type input "245"
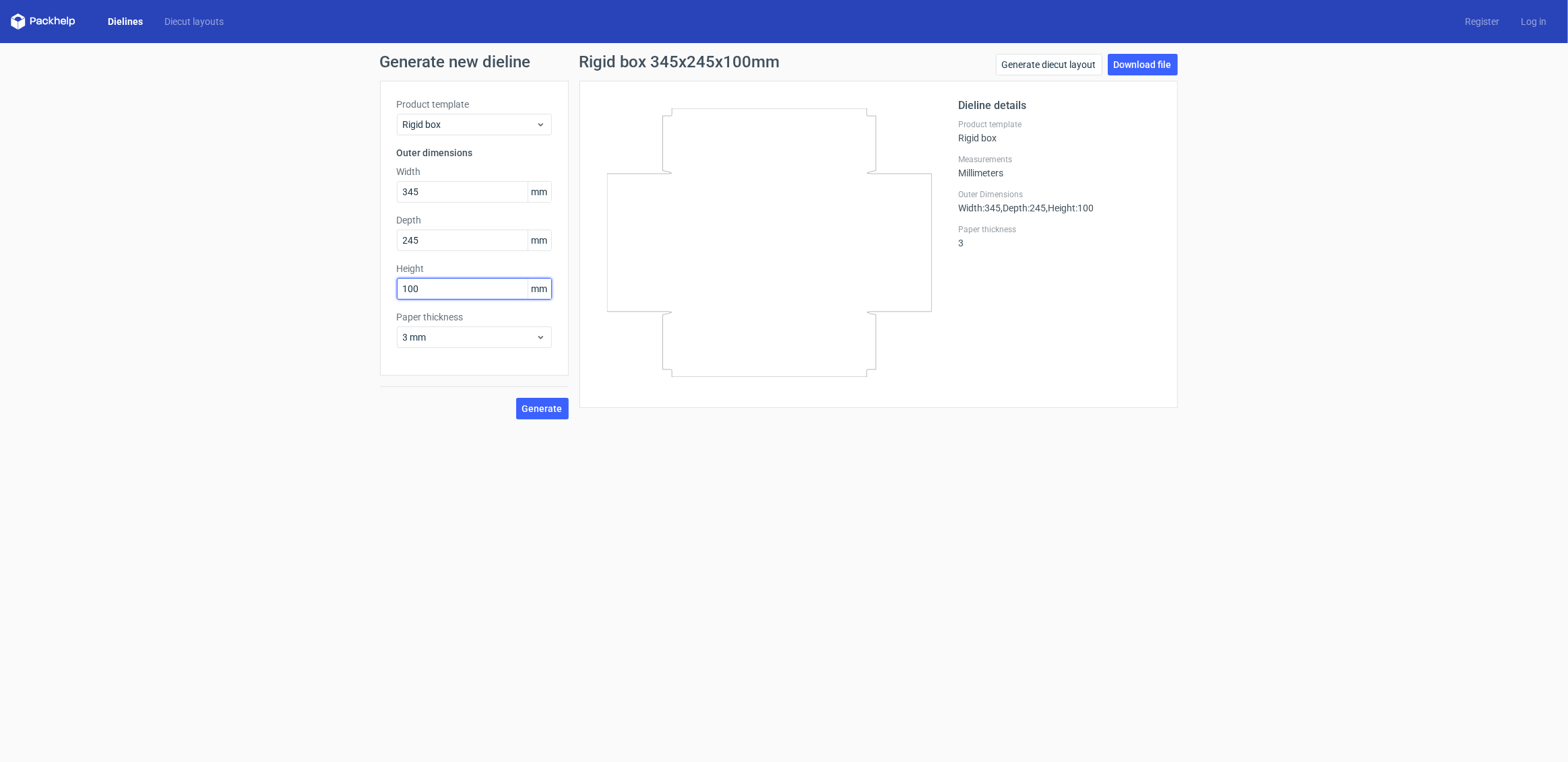
click at [413, 288] on input "100" at bounding box center [475, 289] width 155 height 22
drag, startPoint x: 409, startPoint y: 288, endPoint x: 420, endPoint y: 287, distance: 11.0
click at [420, 287] on input "100" at bounding box center [475, 289] width 155 height 22
drag, startPoint x: 364, startPoint y: 274, endPoint x: 329, endPoint y: 267, distance: 35.7
click at [329, 267] on div "Generate new dieline Product template Rigid box Outer dimensions Width 345 mm D…" at bounding box center [784, 236] width 1568 height 387
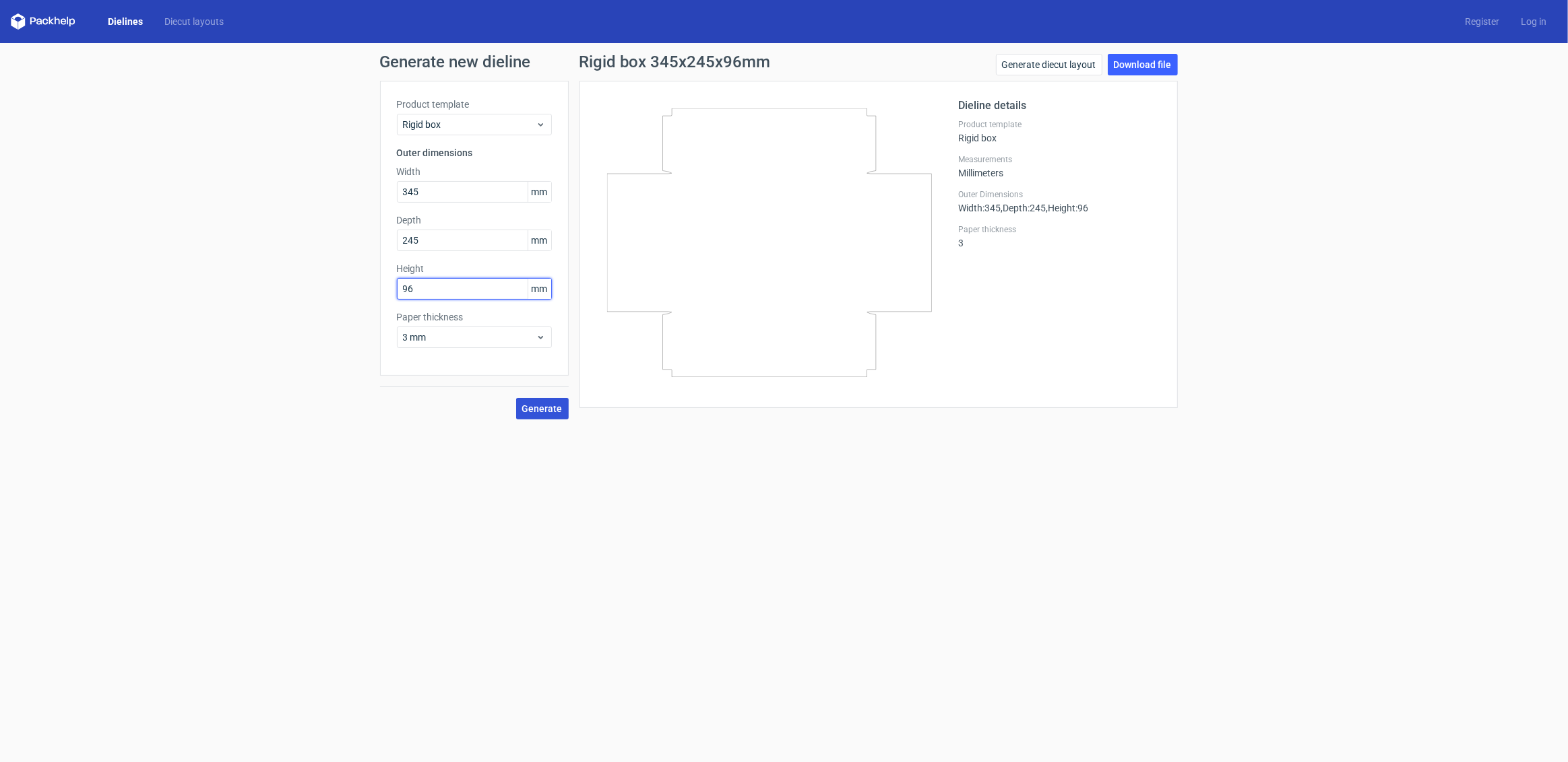
type input "96"
click at [551, 410] on span "Generate" at bounding box center [542, 408] width 40 height 10
click at [1148, 70] on link "Download file" at bounding box center [1142, 64] width 70 height 22
drag, startPoint x: 412, startPoint y: 192, endPoint x: 431, endPoint y: 197, distance: 19.6
click at [431, 197] on input "345" at bounding box center [475, 191] width 155 height 22
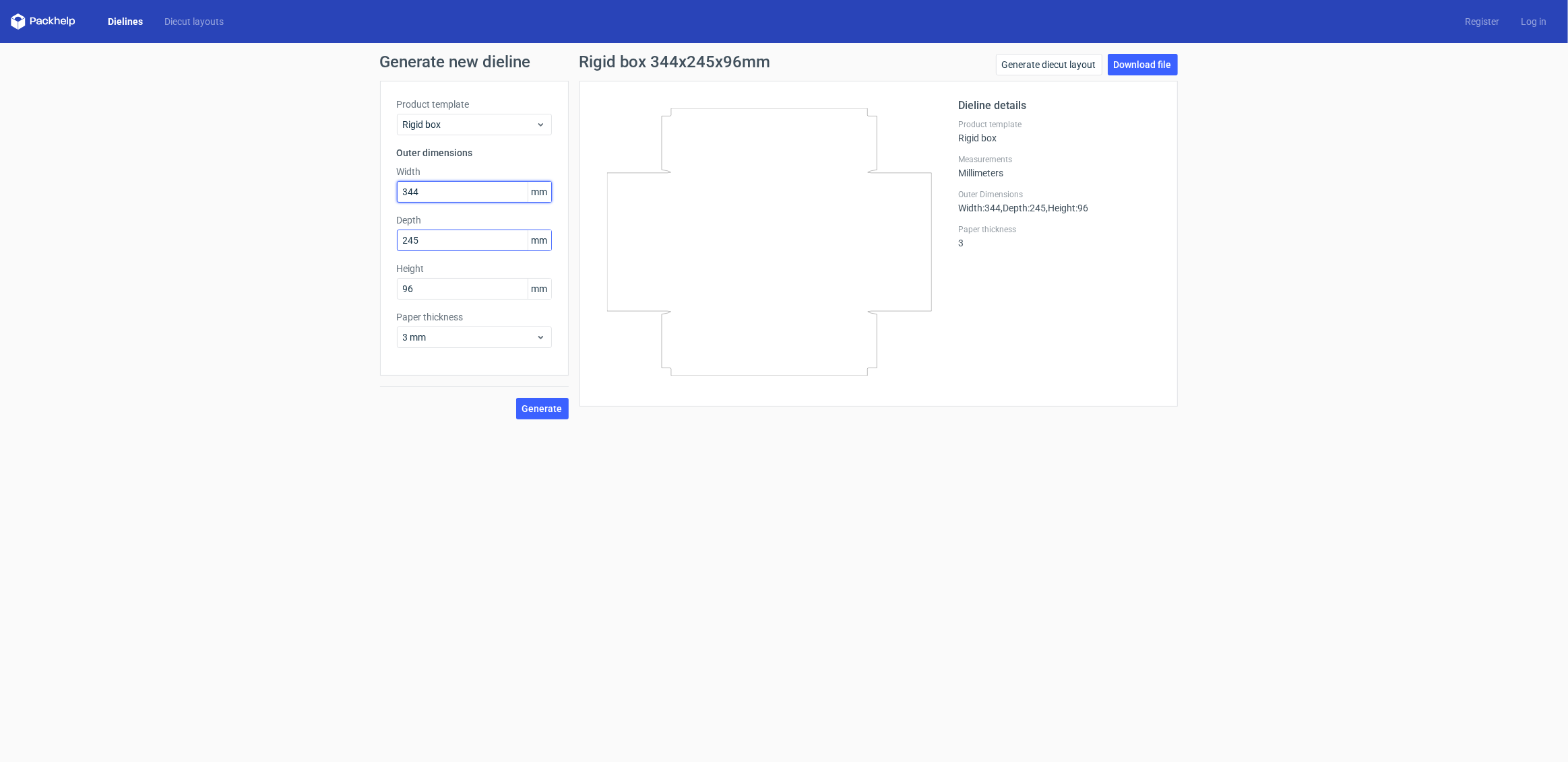
type input "344"
drag, startPoint x: 414, startPoint y: 242, endPoint x: 431, endPoint y: 241, distance: 17.0
click at [431, 241] on input "245" at bounding box center [475, 240] width 155 height 22
type input "244"
drag, startPoint x: 408, startPoint y: 289, endPoint x: 427, endPoint y: 292, distance: 19.2
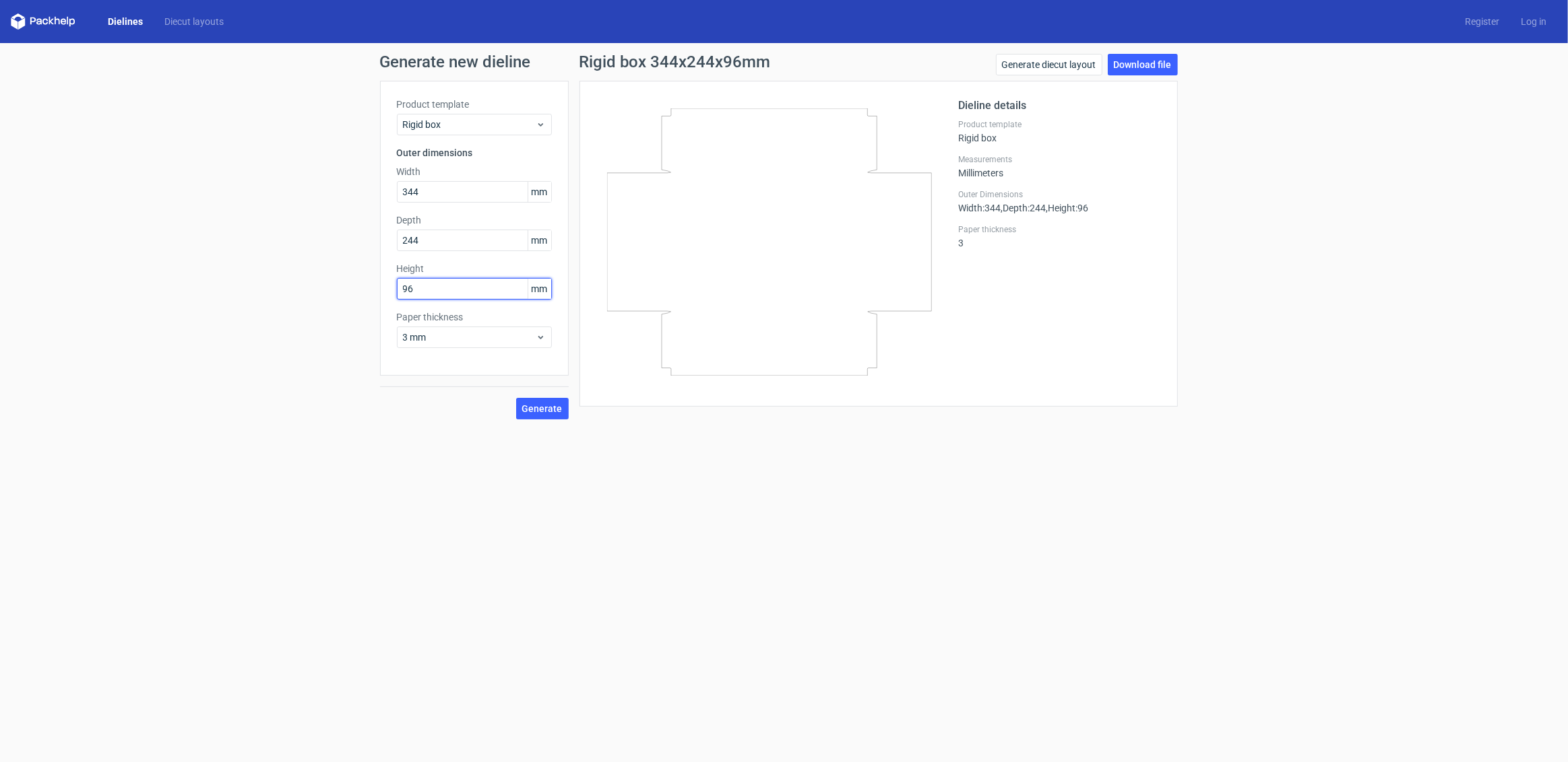
click at [427, 292] on input "96" at bounding box center [475, 289] width 155 height 22
type input "95"
click at [533, 402] on button "Generate" at bounding box center [541, 408] width 53 height 22
click at [1151, 72] on link "Download file" at bounding box center [1142, 64] width 70 height 22
drag, startPoint x: 447, startPoint y: 191, endPoint x: 293, endPoint y: 154, distance: 158.4
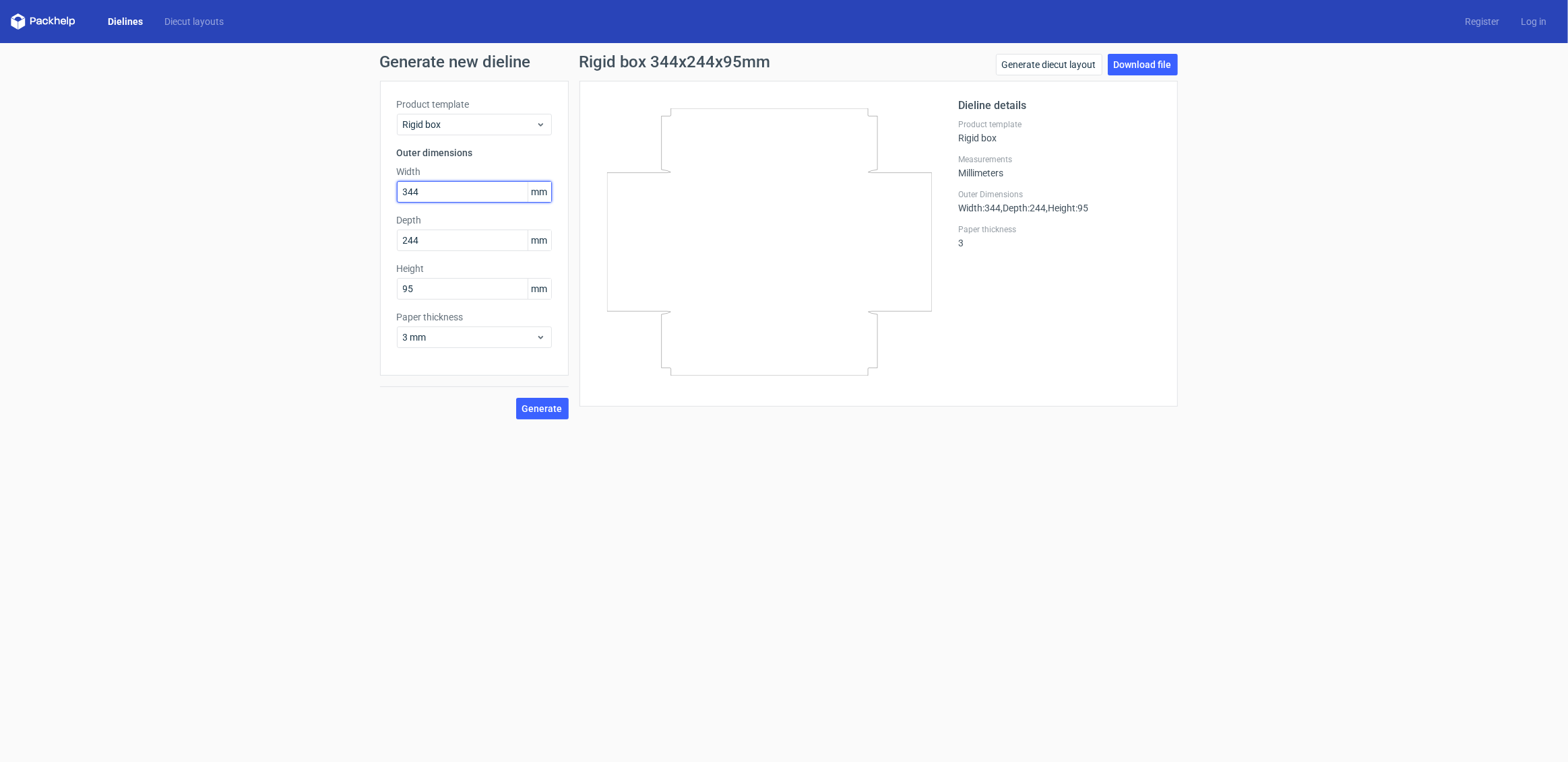
click at [293, 154] on div "Generate new dieline Product template Rigid box Outer dimensions Width 344 mm D…" at bounding box center [784, 236] width 1568 height 387
type input "120"
type input "65"
click at [545, 410] on span "Generate" at bounding box center [542, 408] width 40 height 10
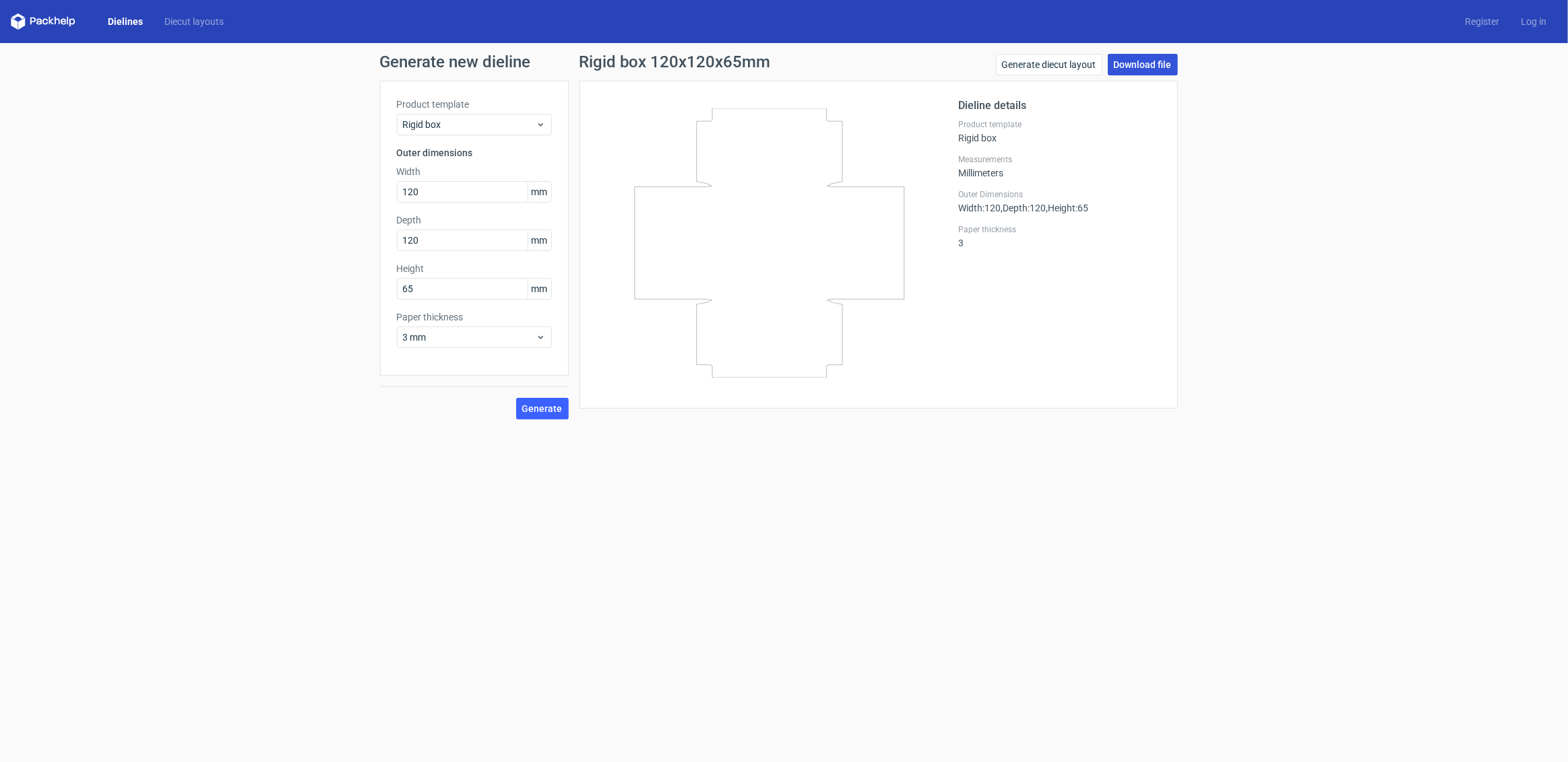
click at [1154, 70] on link "Download file" at bounding box center [1142, 64] width 70 height 22
drag, startPoint x: 408, startPoint y: 190, endPoint x: 425, endPoint y: 191, distance: 17.0
click at [425, 191] on input "120" at bounding box center [475, 191] width 155 height 22
type input "114"
drag, startPoint x: 409, startPoint y: 235, endPoint x: 468, endPoint y: 243, distance: 59.5
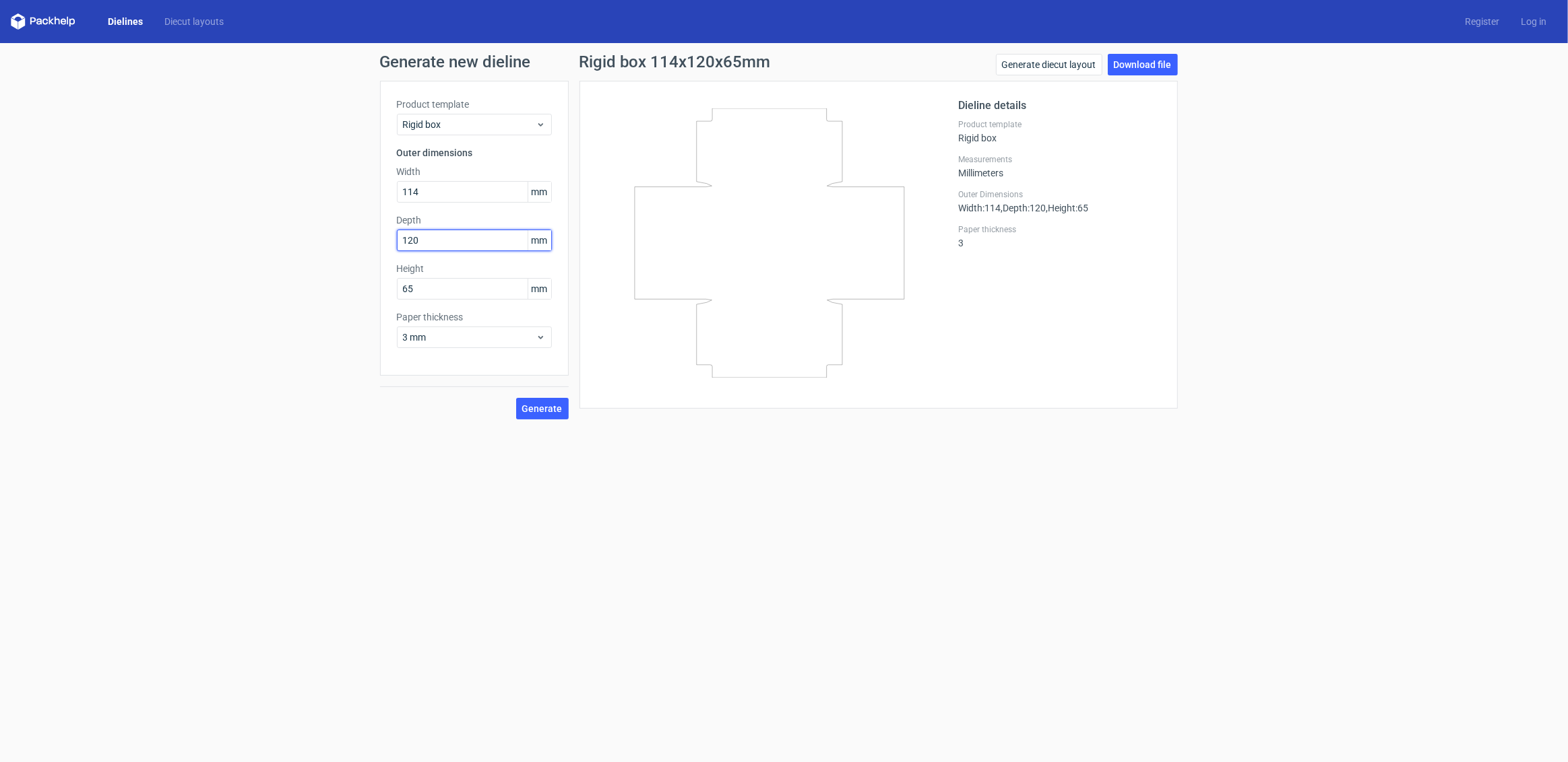
click at [468, 243] on input "120" at bounding box center [475, 240] width 155 height 22
type input "114"
drag, startPoint x: 405, startPoint y: 290, endPoint x: 447, endPoint y: 288, distance: 42.0
click at [447, 288] on input "65" at bounding box center [475, 289] width 155 height 22
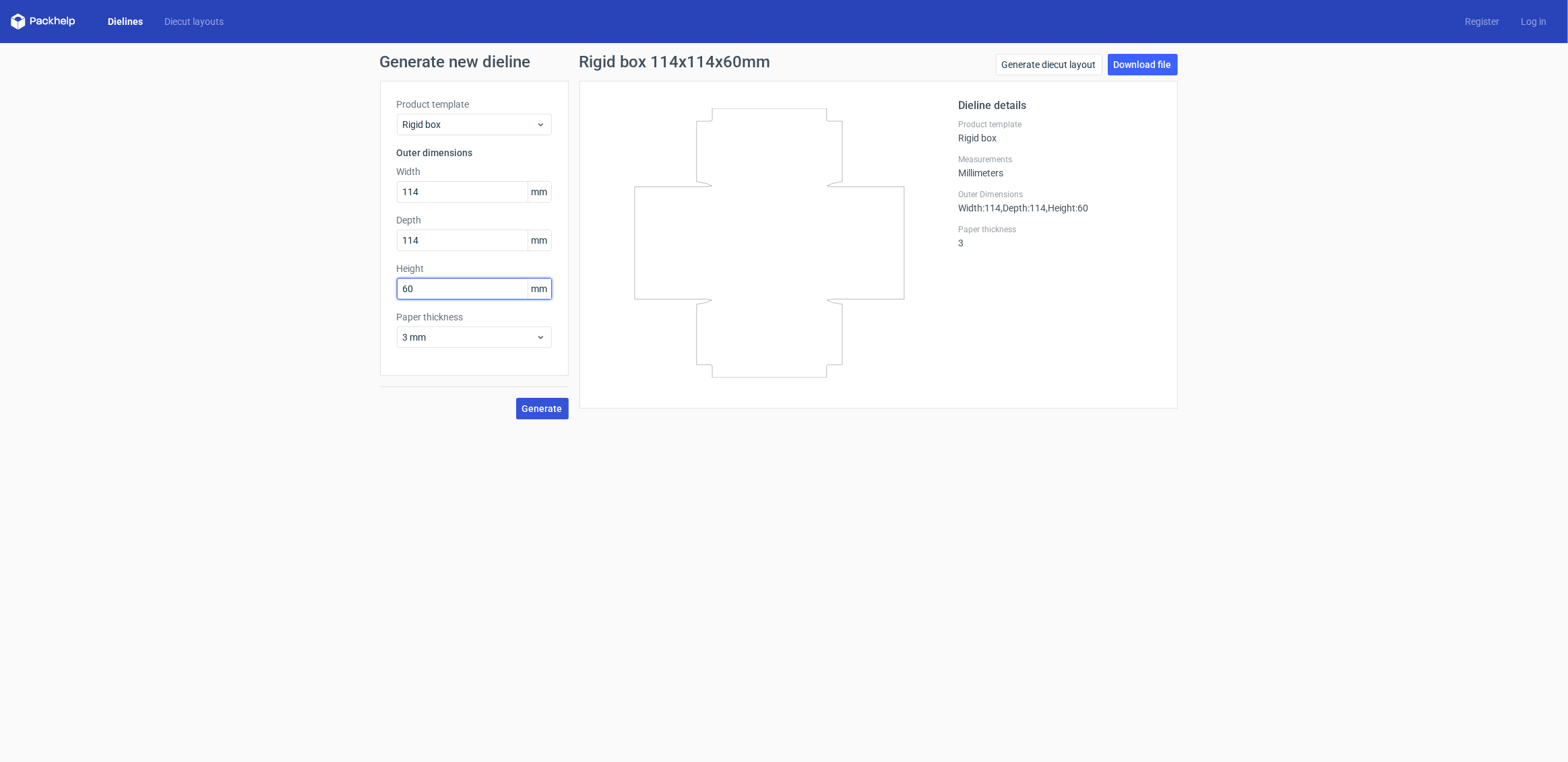
type input "60"
click at [533, 408] on span "Generate" at bounding box center [542, 408] width 40 height 10
click at [1142, 62] on link "Download file" at bounding box center [1142, 64] width 70 height 22
